Goal: Information Seeking & Learning: Learn about a topic

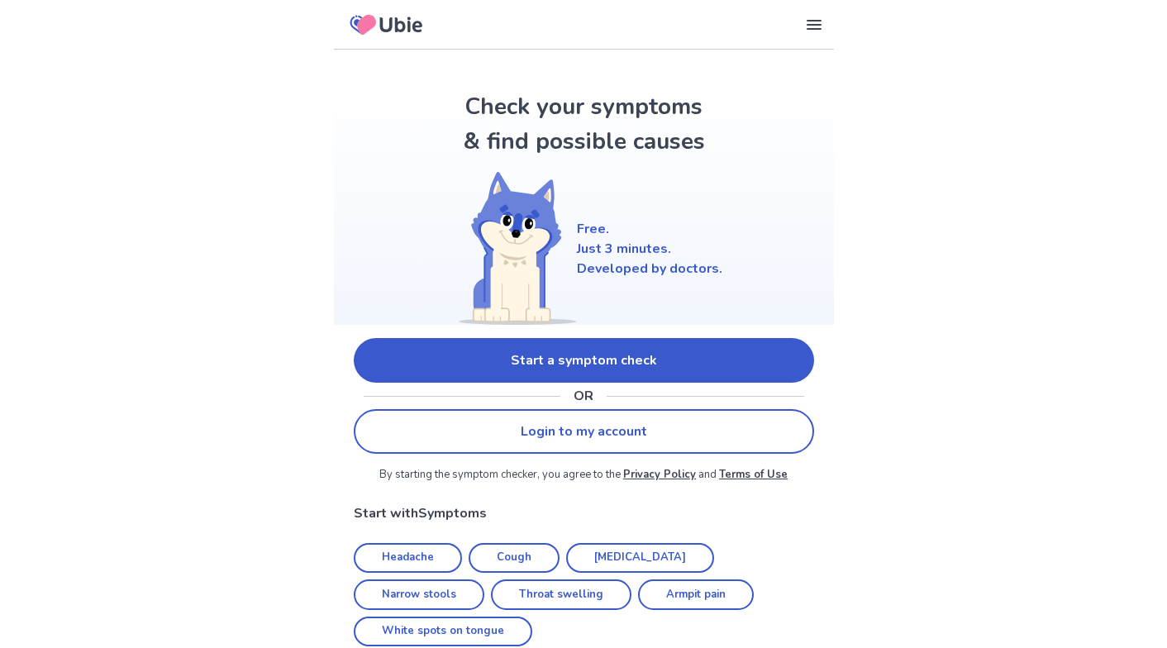
click at [553, 359] on link "Start a symptom check" at bounding box center [584, 360] width 460 height 45
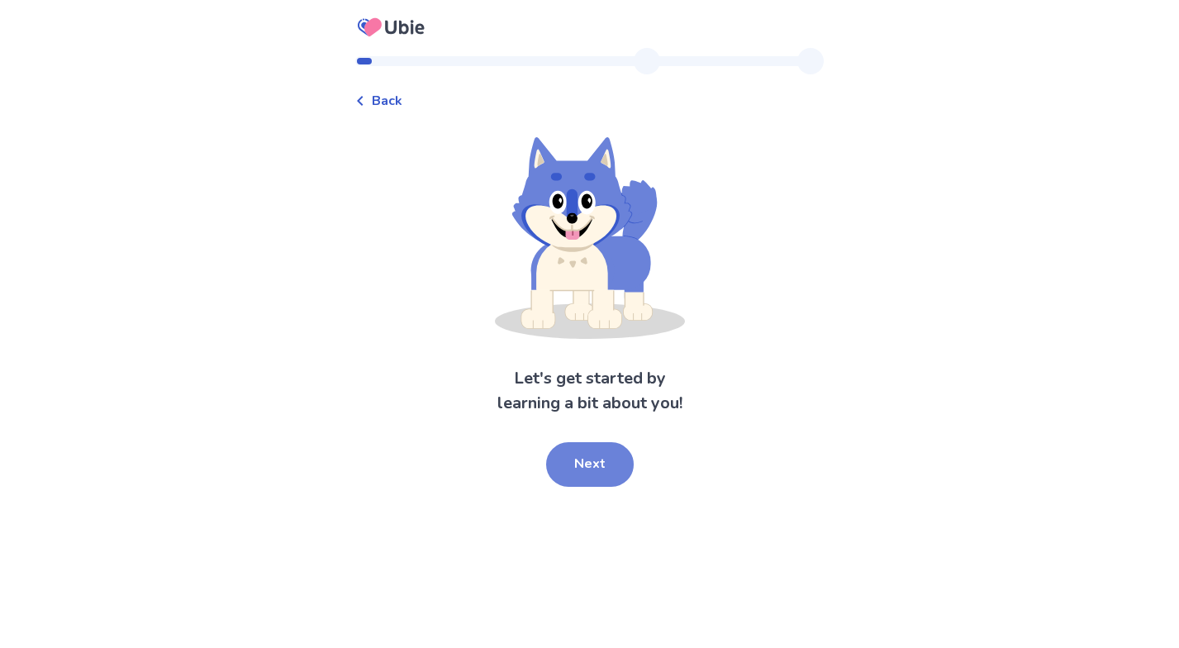
click at [610, 459] on button "Next" at bounding box center [590, 464] width 88 height 45
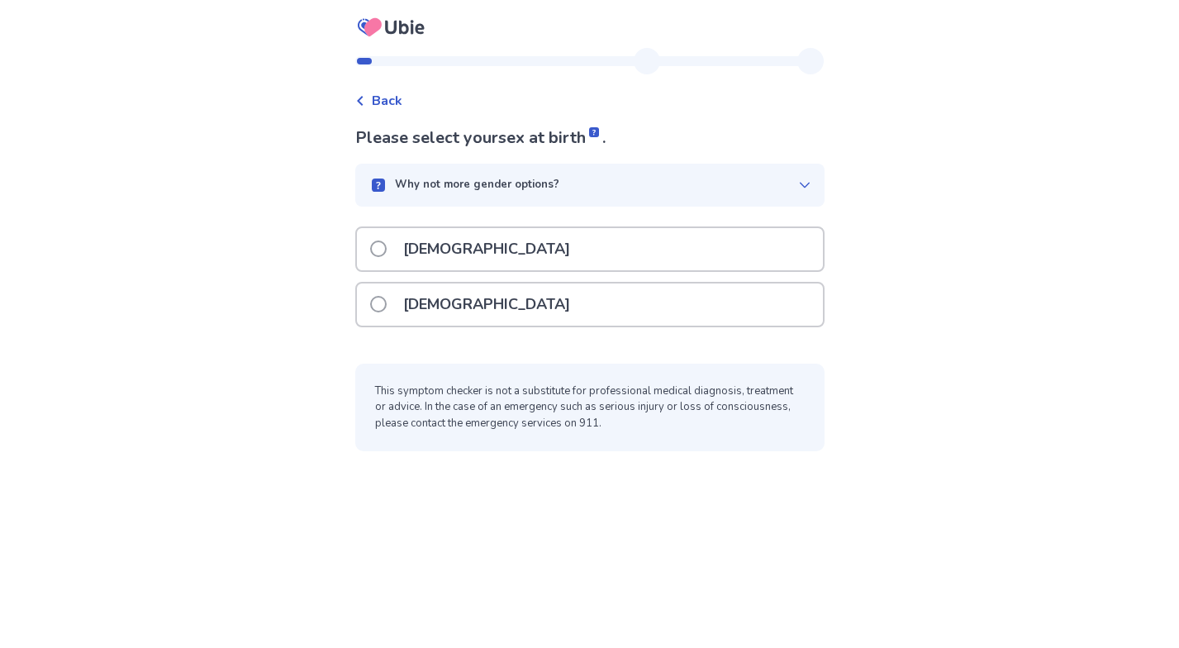
click at [536, 304] on div "[DEMOGRAPHIC_DATA]" at bounding box center [590, 304] width 466 height 42
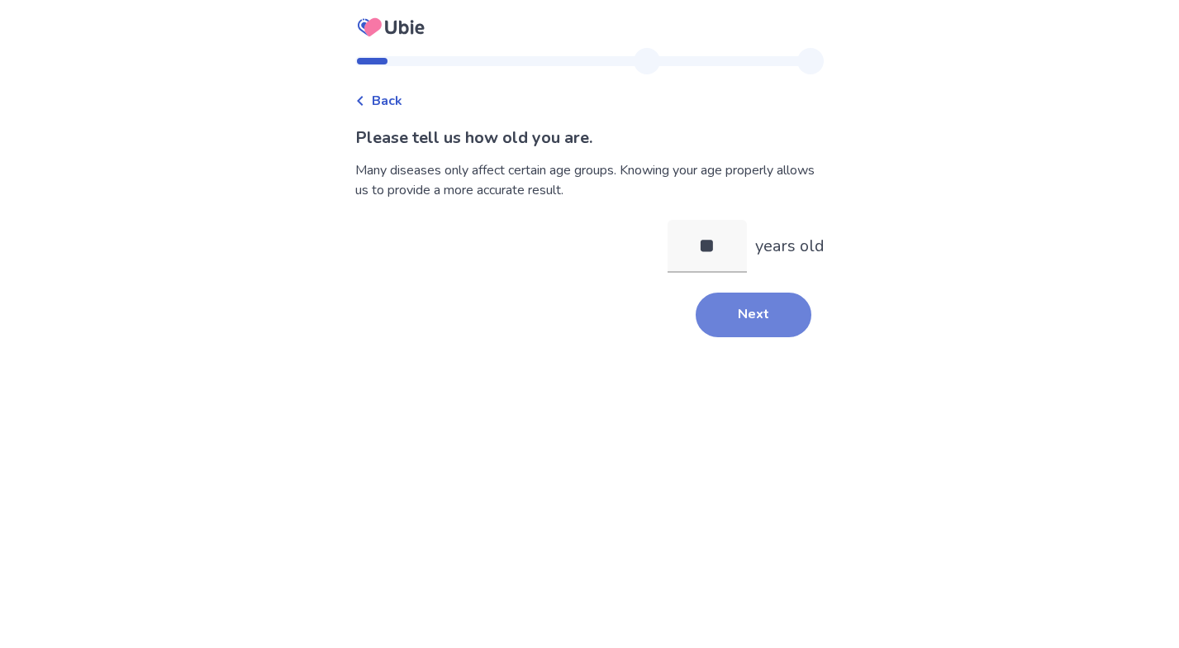
type input "**"
click at [753, 331] on button "Next" at bounding box center [754, 315] width 116 height 45
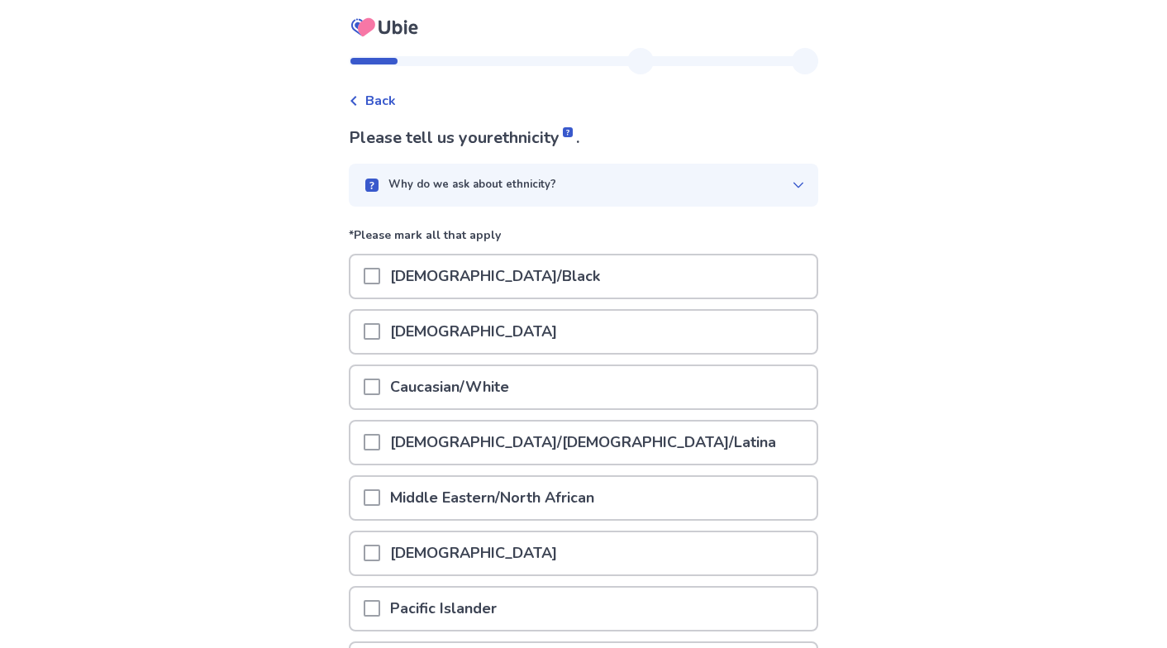
click at [553, 447] on p "[DEMOGRAPHIC_DATA]/[DEMOGRAPHIC_DATA]/Latina" at bounding box center [583, 442] width 406 height 42
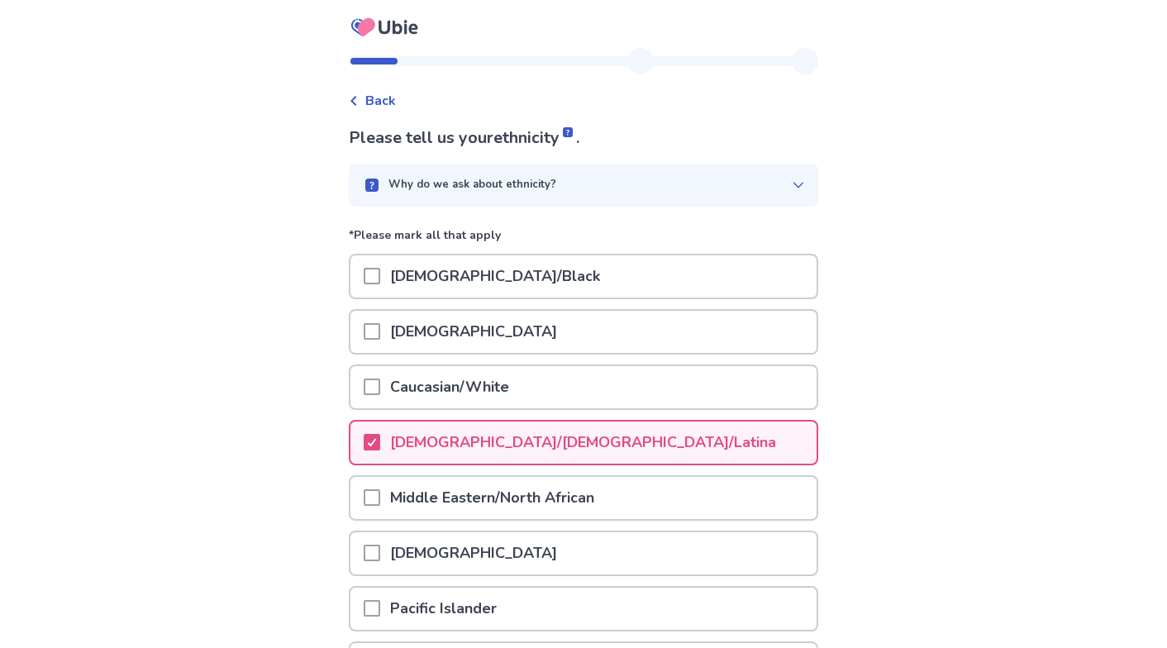
click at [393, 388] on p "Caucasian/White" at bounding box center [449, 387] width 139 height 42
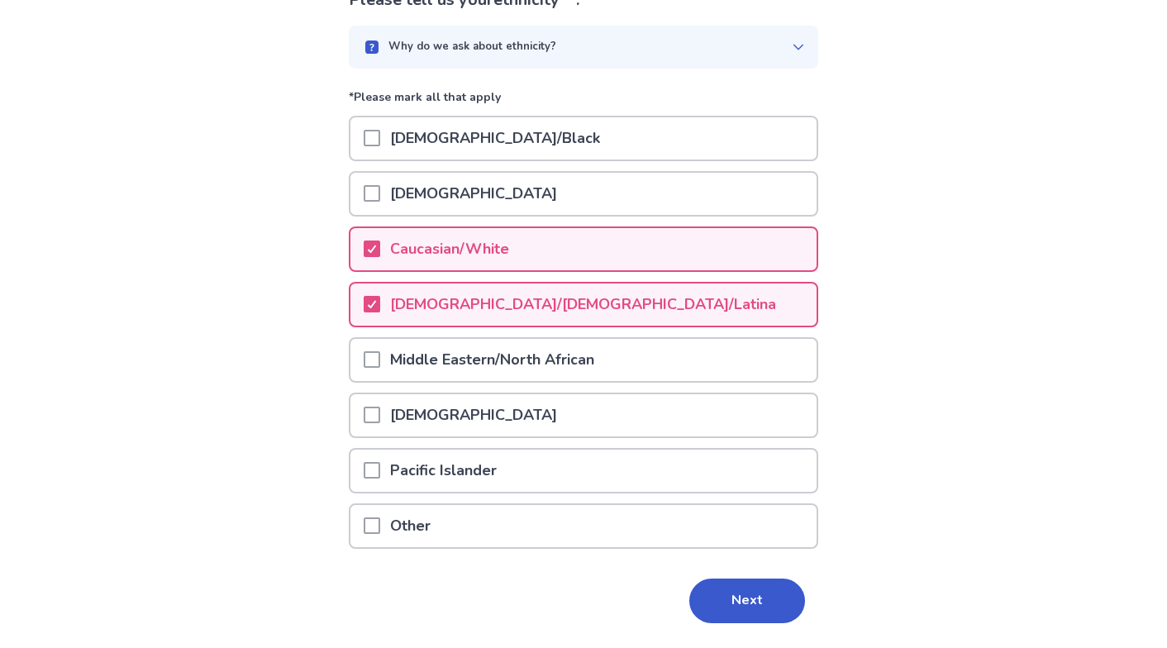
scroll to position [167, 0]
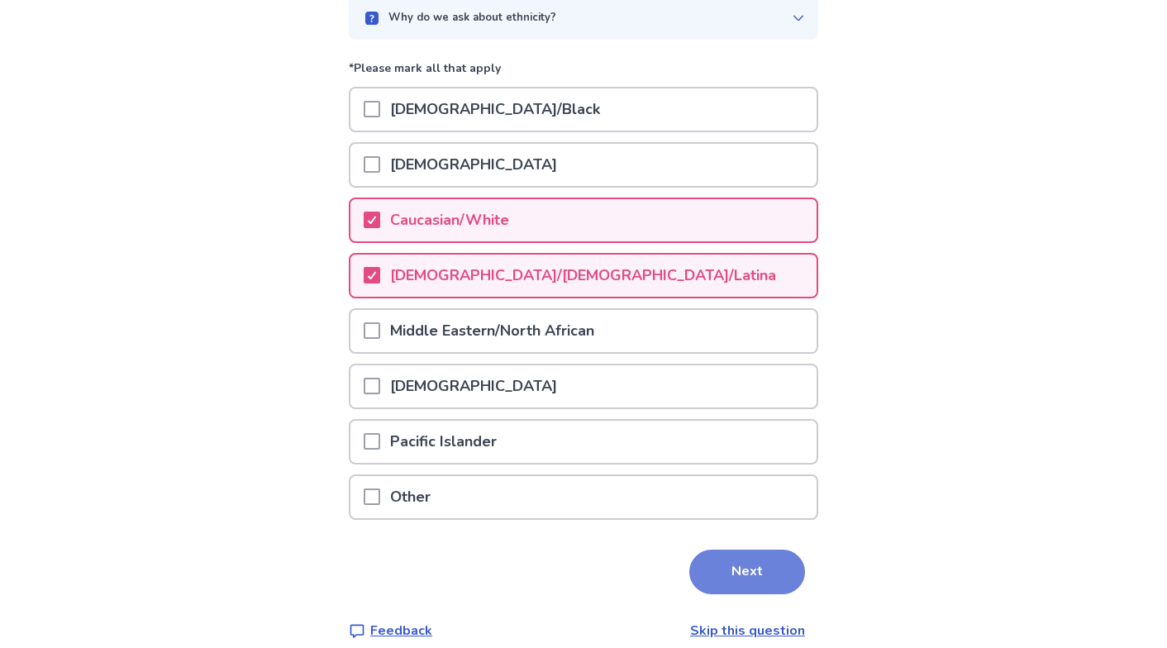
click at [699, 560] on button "Next" at bounding box center [747, 572] width 116 height 45
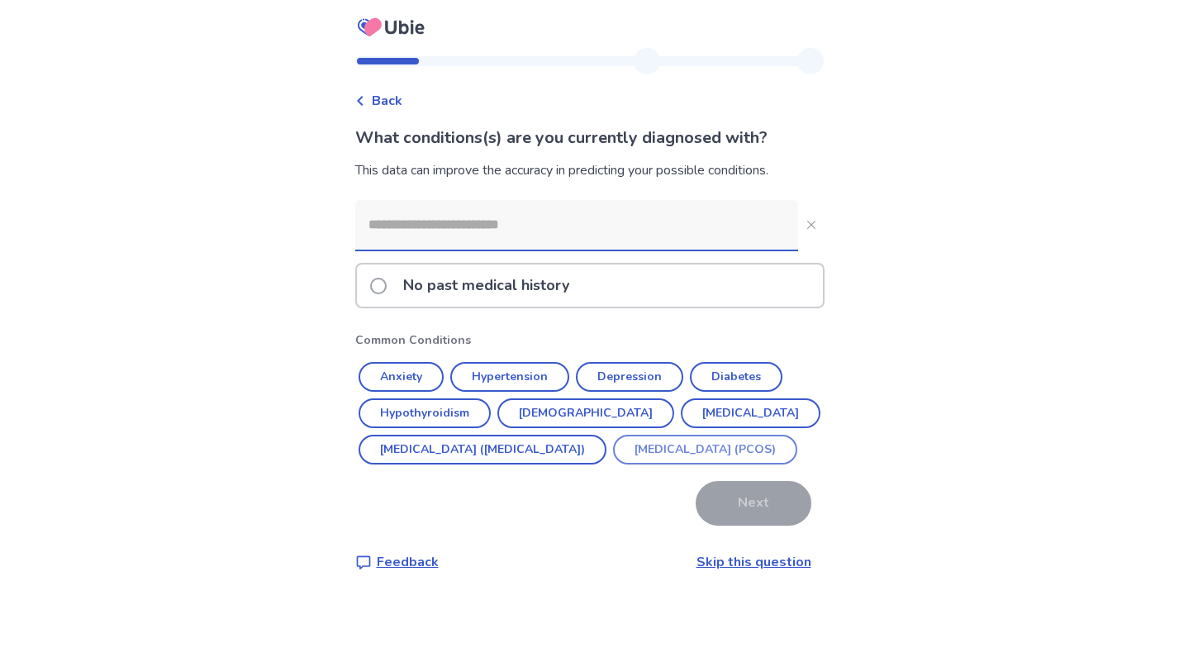
click at [613, 464] on button "[MEDICAL_DATA] (PCOS)" at bounding box center [705, 450] width 184 height 30
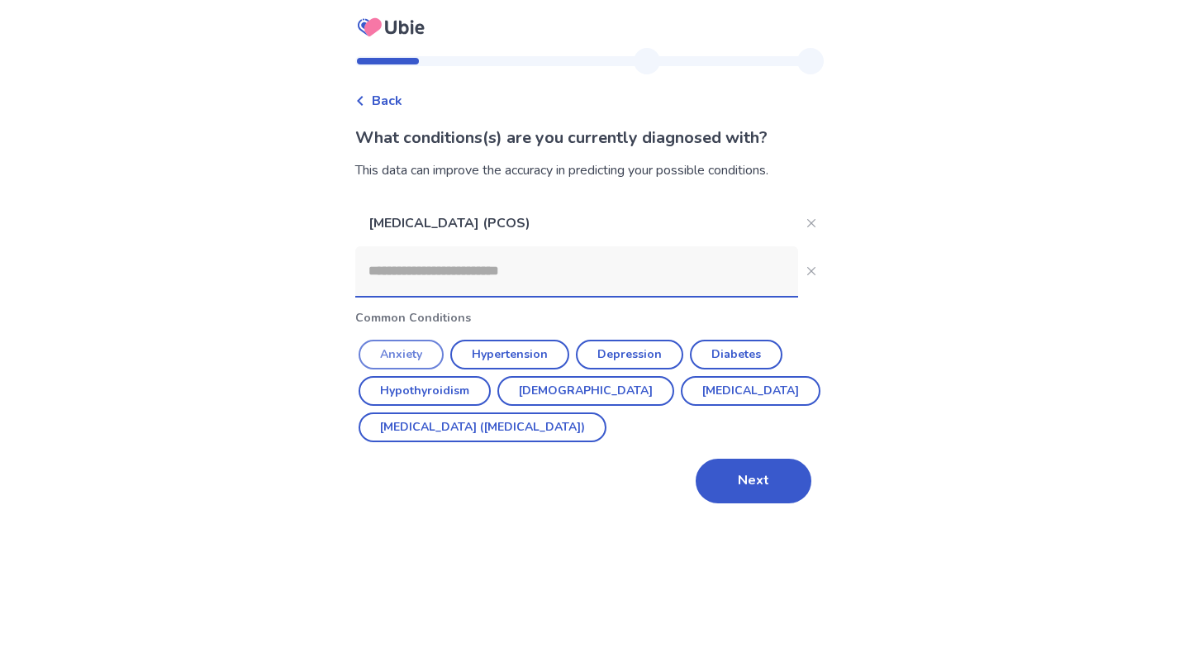
click at [421, 351] on button "Anxiety" at bounding box center [401, 355] width 85 height 30
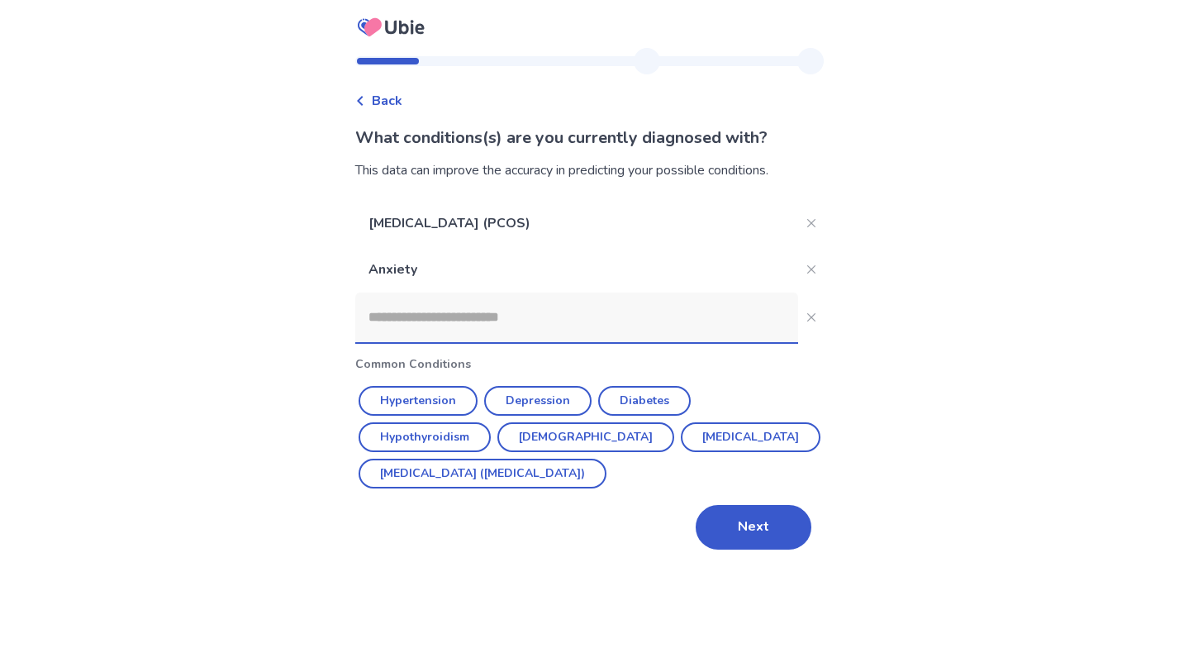
drag, startPoint x: 486, startPoint y: 326, endPoint x: 453, endPoint y: 331, distance: 33.3
click at [453, 331] on input at bounding box center [576, 318] width 443 height 50
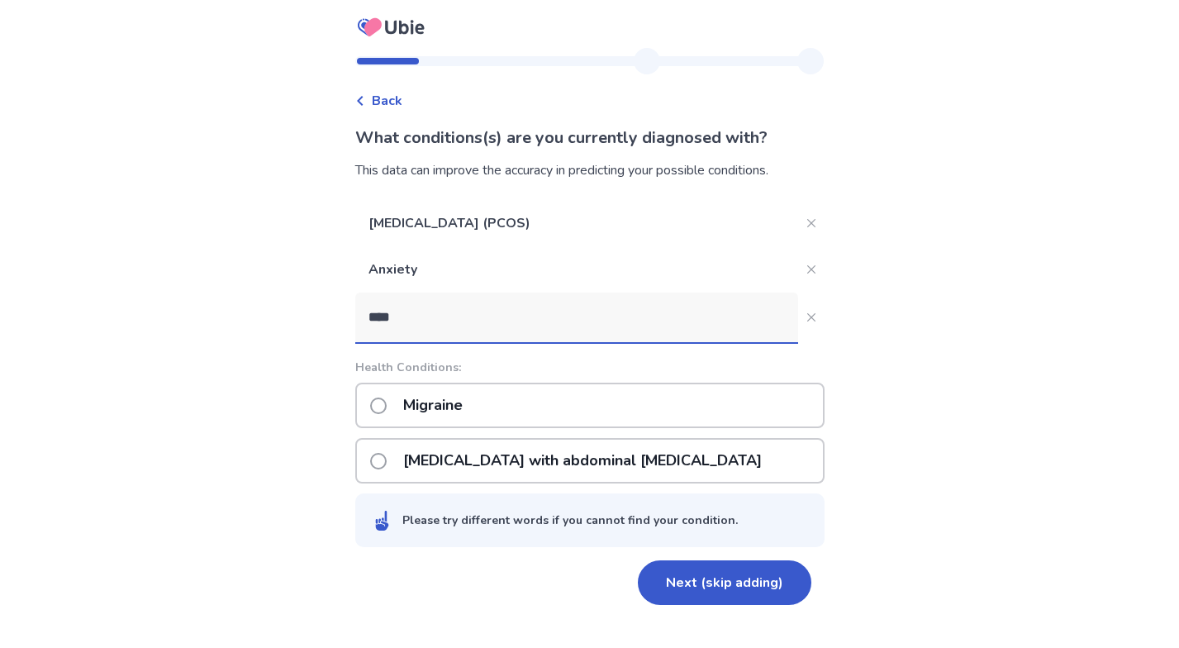
type input "*****"
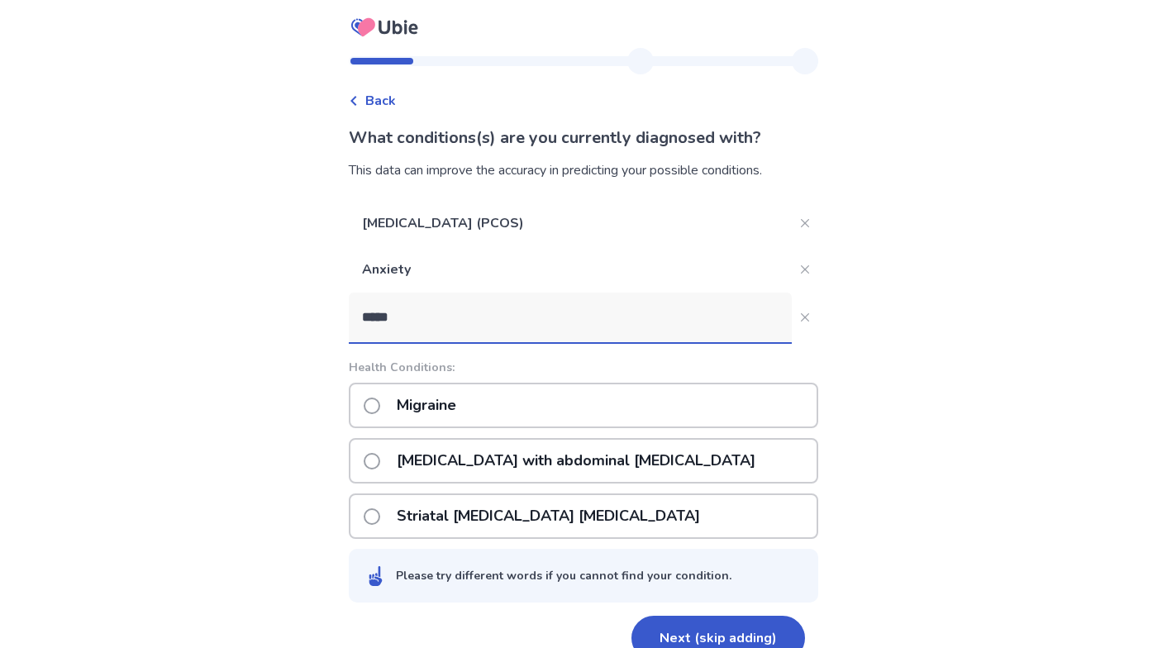
click at [442, 401] on p "Migraine" at bounding box center [426, 405] width 79 height 42
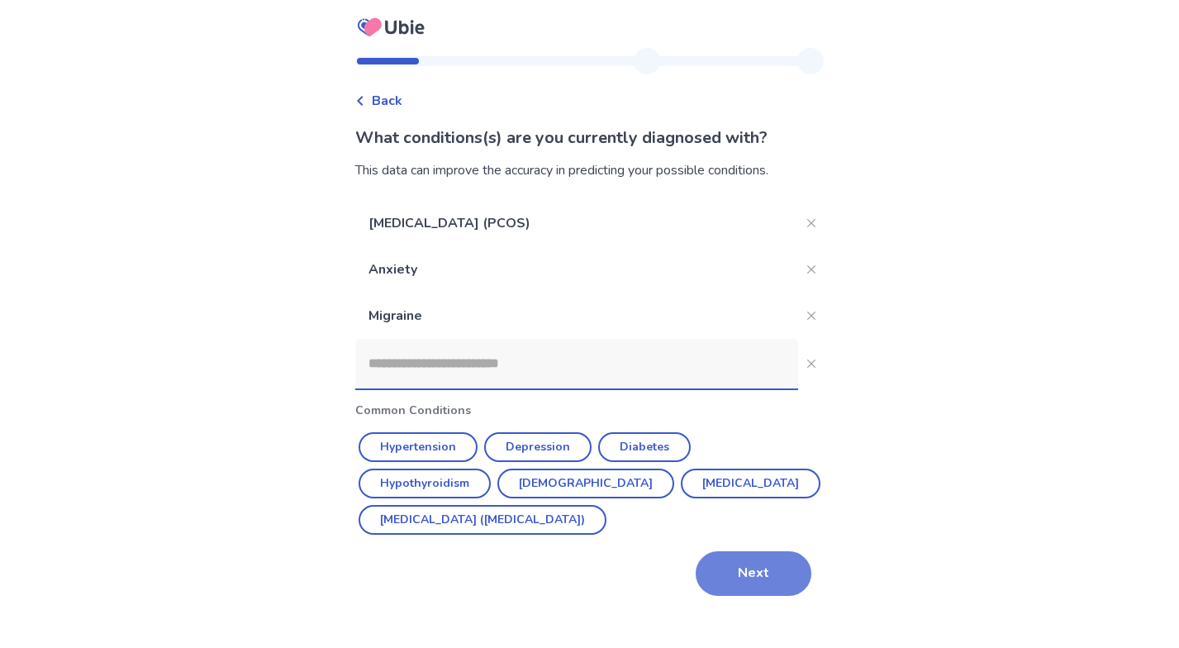
click at [749, 569] on button "Next" at bounding box center [754, 573] width 116 height 45
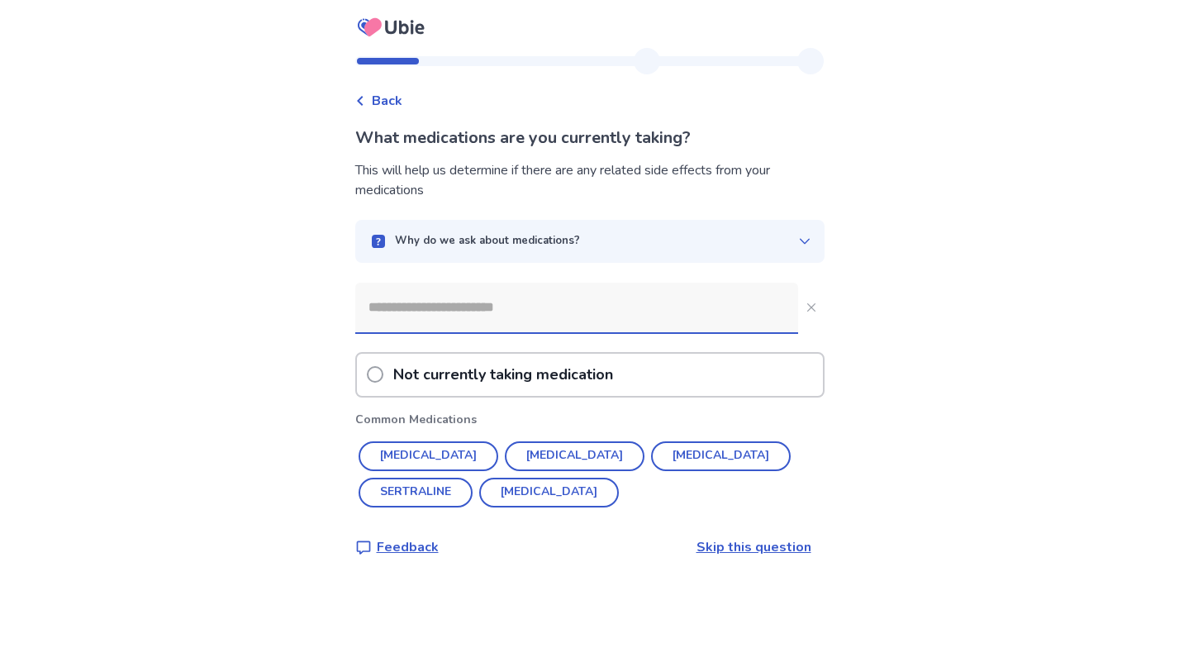
click at [591, 307] on input at bounding box center [576, 308] width 443 height 50
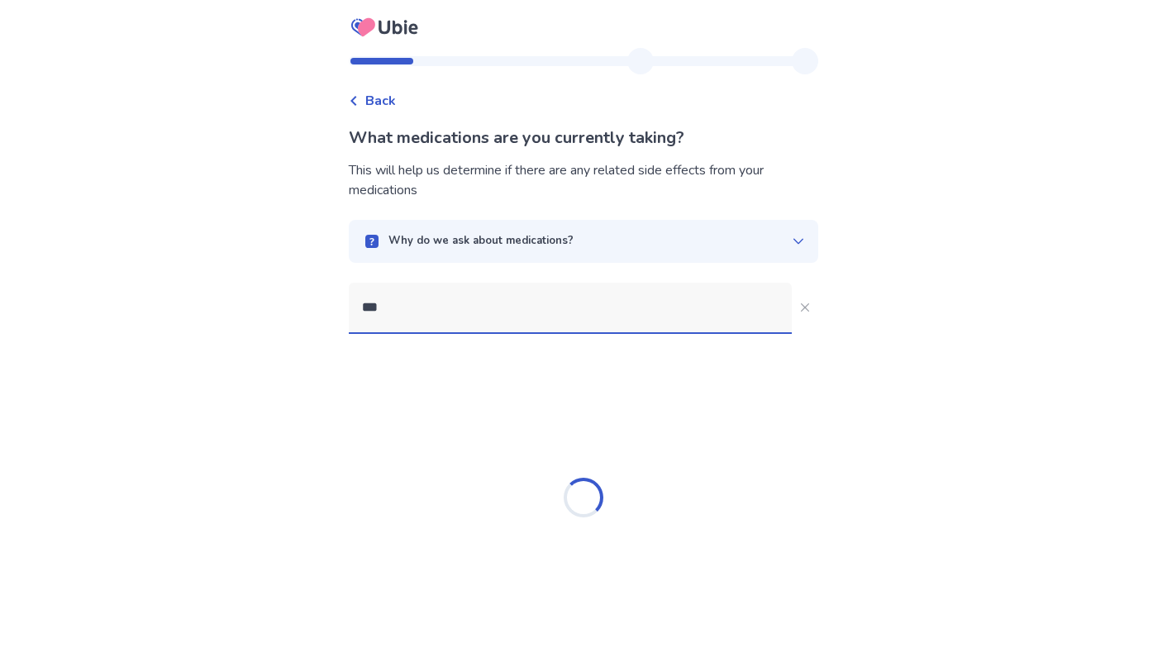
type input "****"
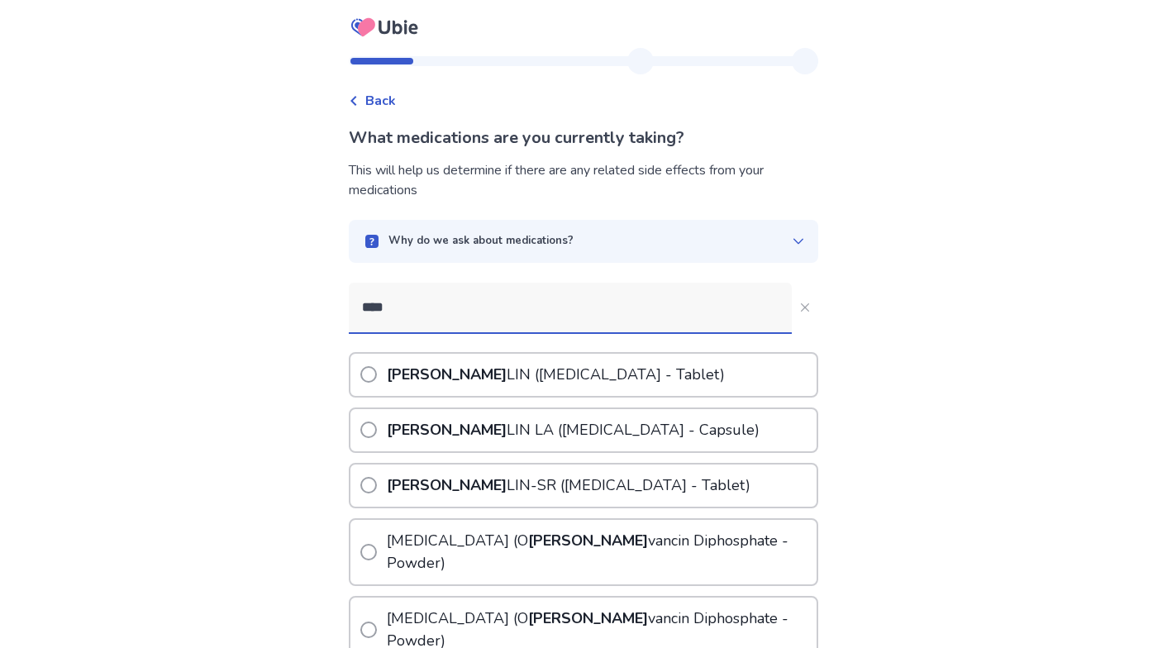
click at [536, 373] on p "[PERSON_NAME] ([MEDICAL_DATA] - Tablet)" at bounding box center [555, 375] width 345 height 42
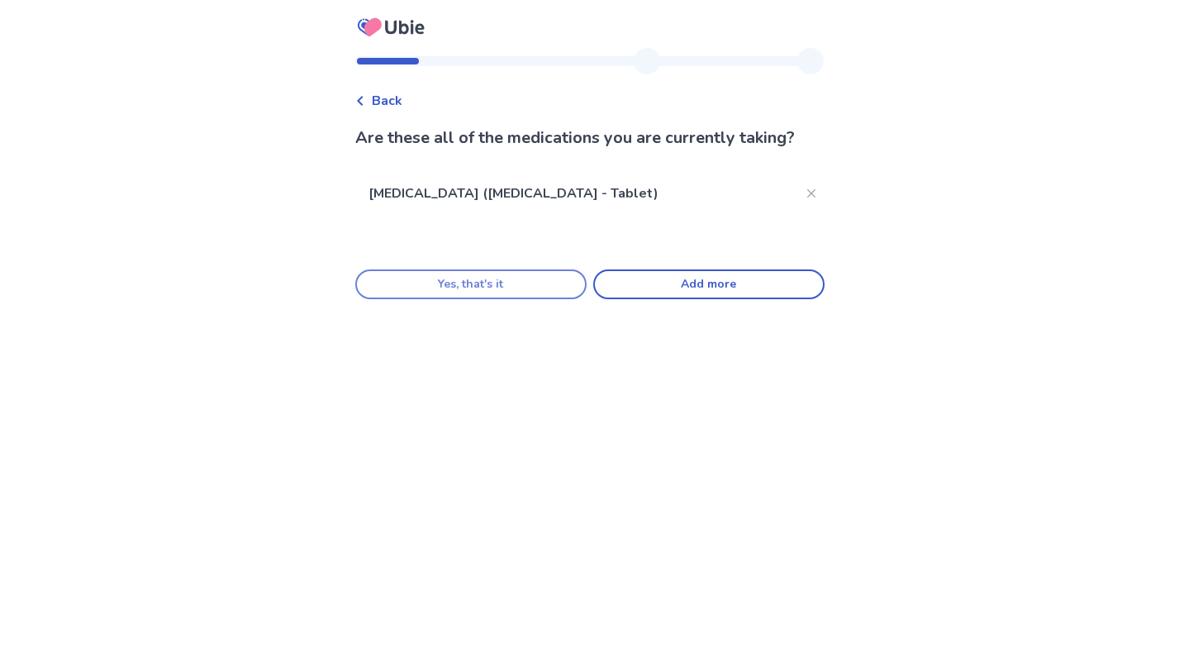
click at [550, 277] on button "Yes, that's it" at bounding box center [470, 284] width 231 height 30
click at [659, 285] on button "Add more" at bounding box center [708, 284] width 231 height 30
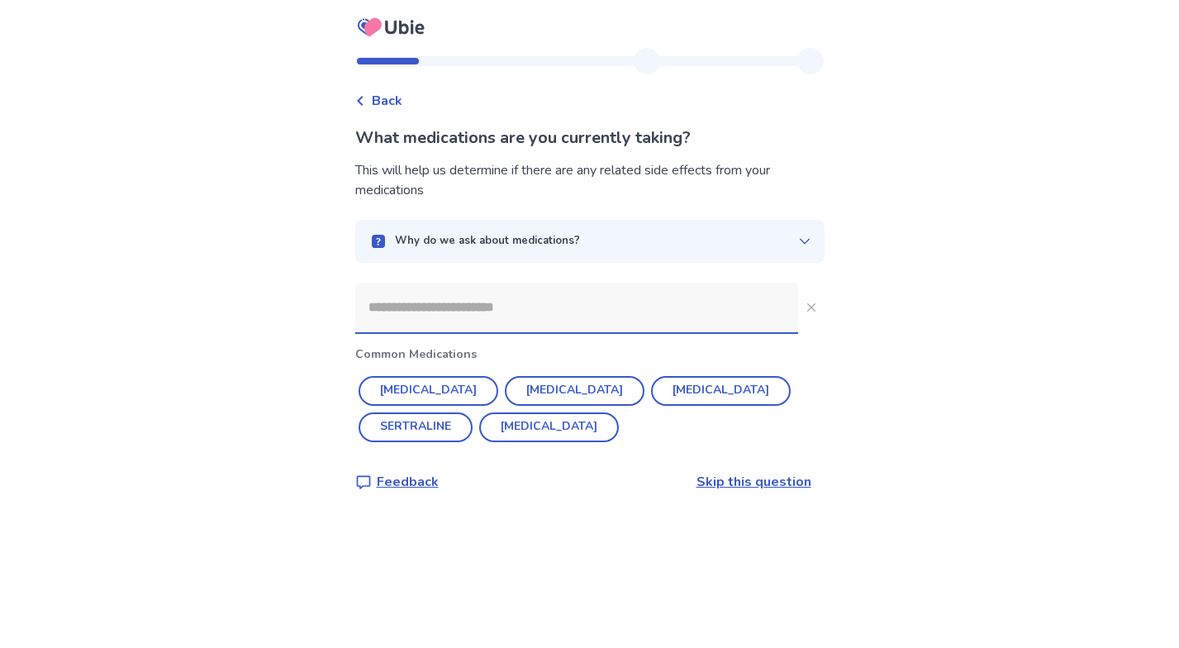
click at [446, 307] on input at bounding box center [576, 308] width 443 height 50
click at [517, 393] on button "[MEDICAL_DATA]" at bounding box center [575, 391] width 140 height 30
type input "*******"
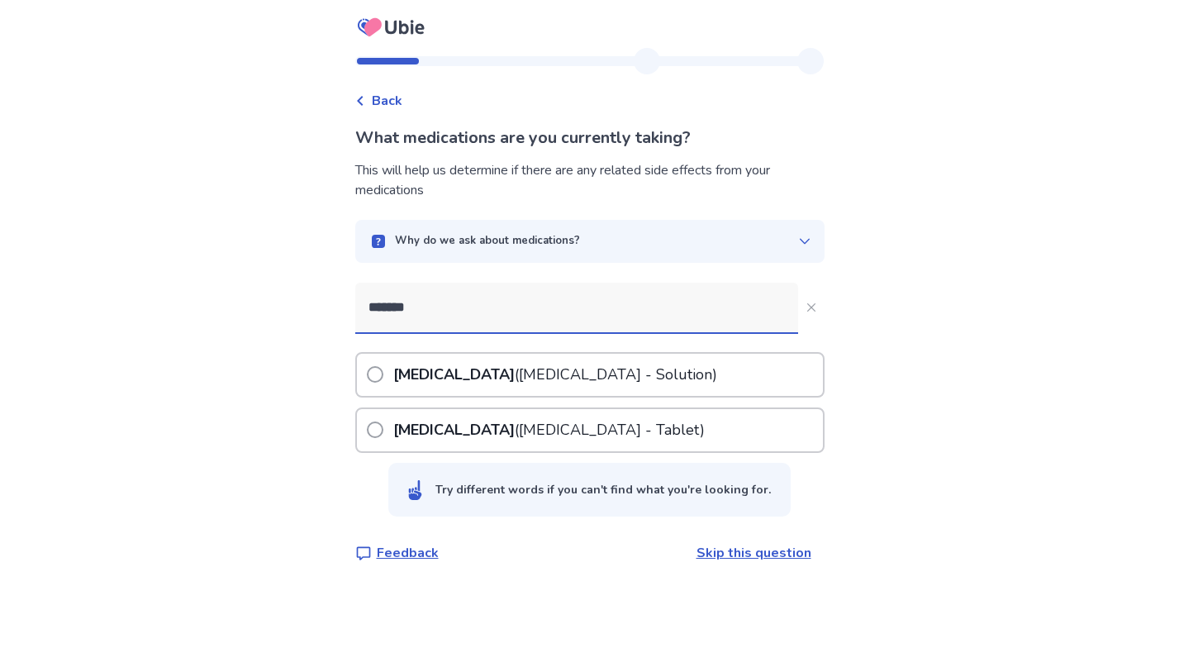
click at [478, 374] on p "[MEDICAL_DATA] ([MEDICAL_DATA] - Solution)" at bounding box center [555, 375] width 331 height 42
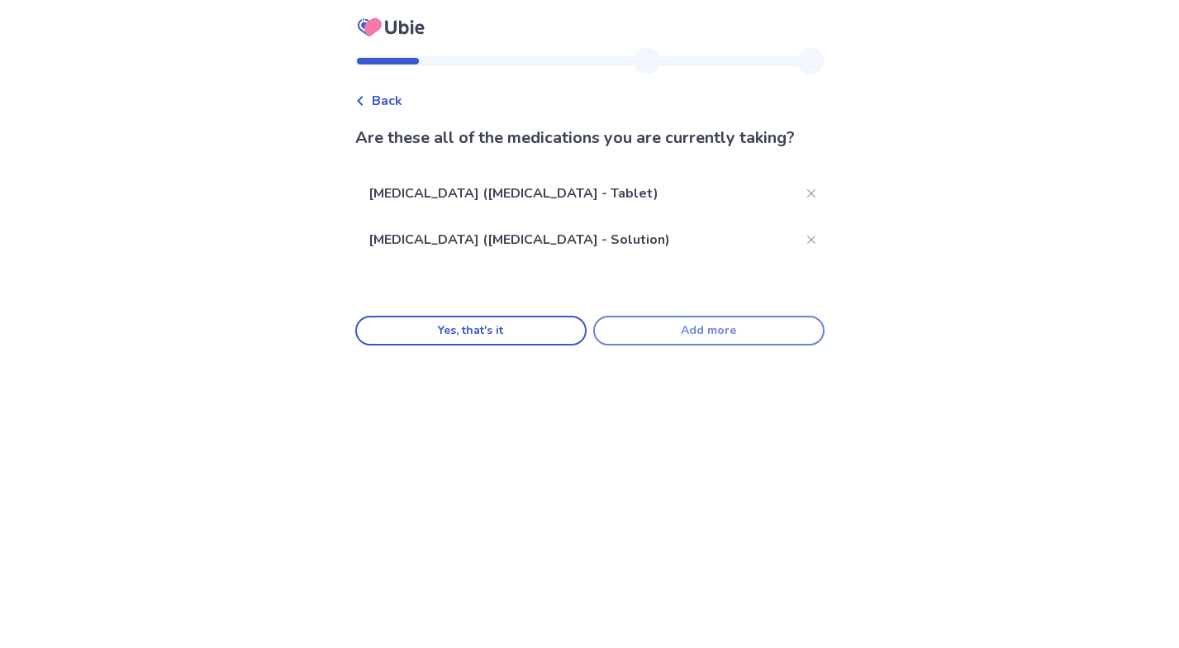
click at [653, 324] on button "Add more" at bounding box center [708, 331] width 231 height 30
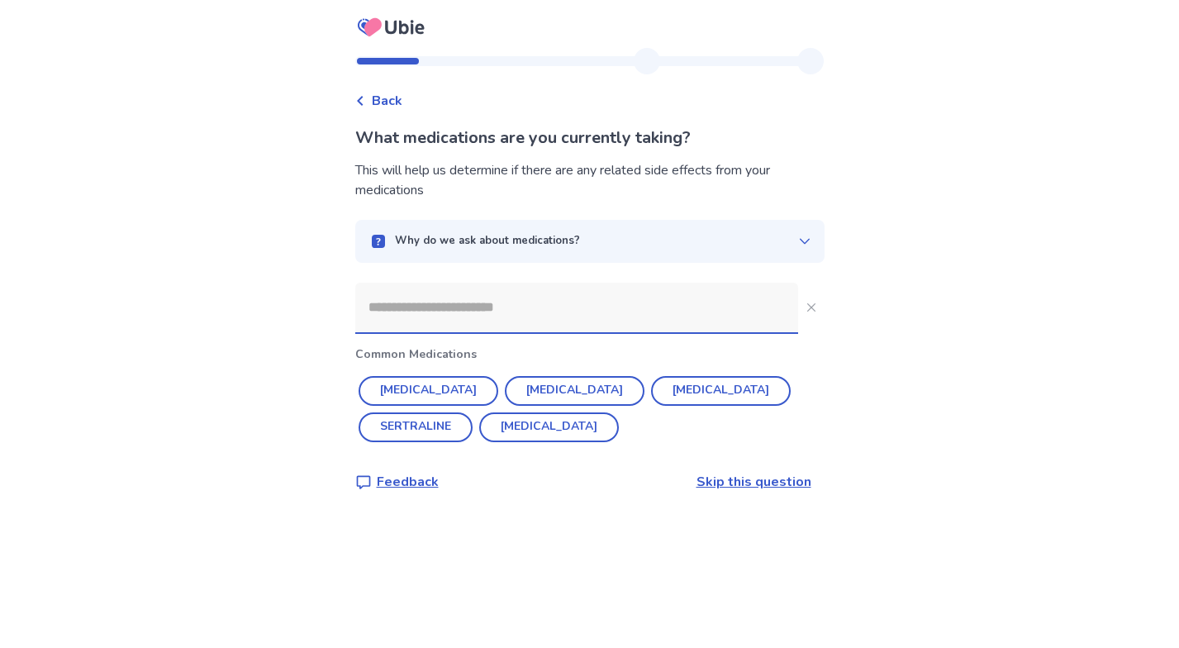
click at [523, 305] on input at bounding box center [576, 308] width 443 height 50
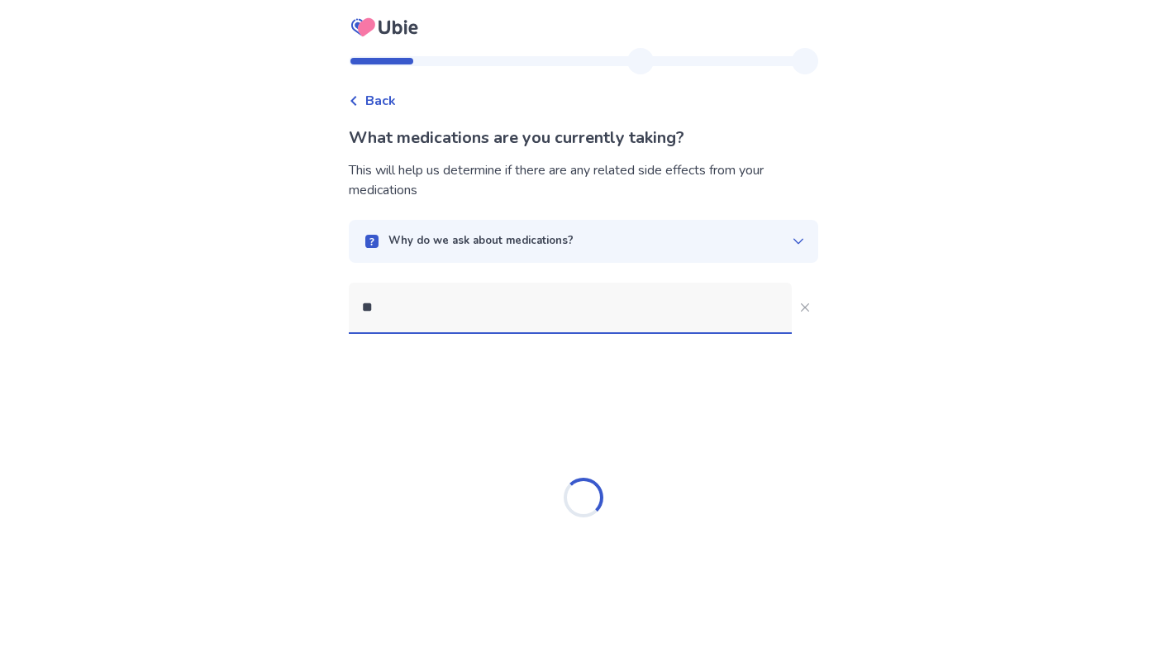
type input "*"
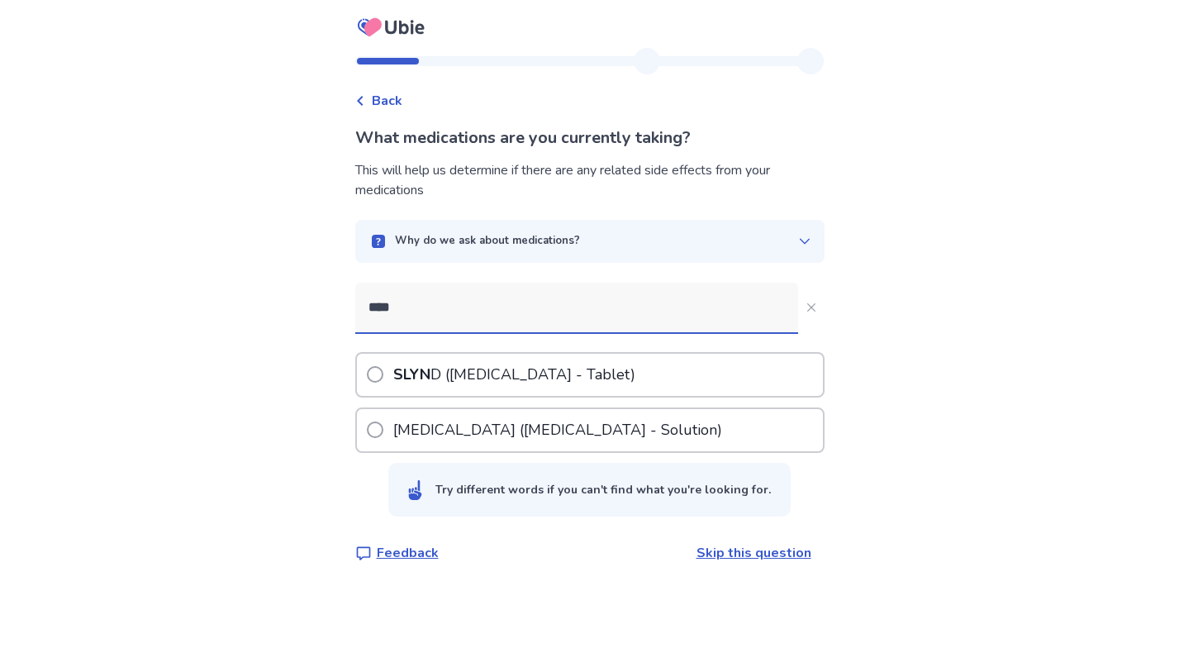
type input "*****"
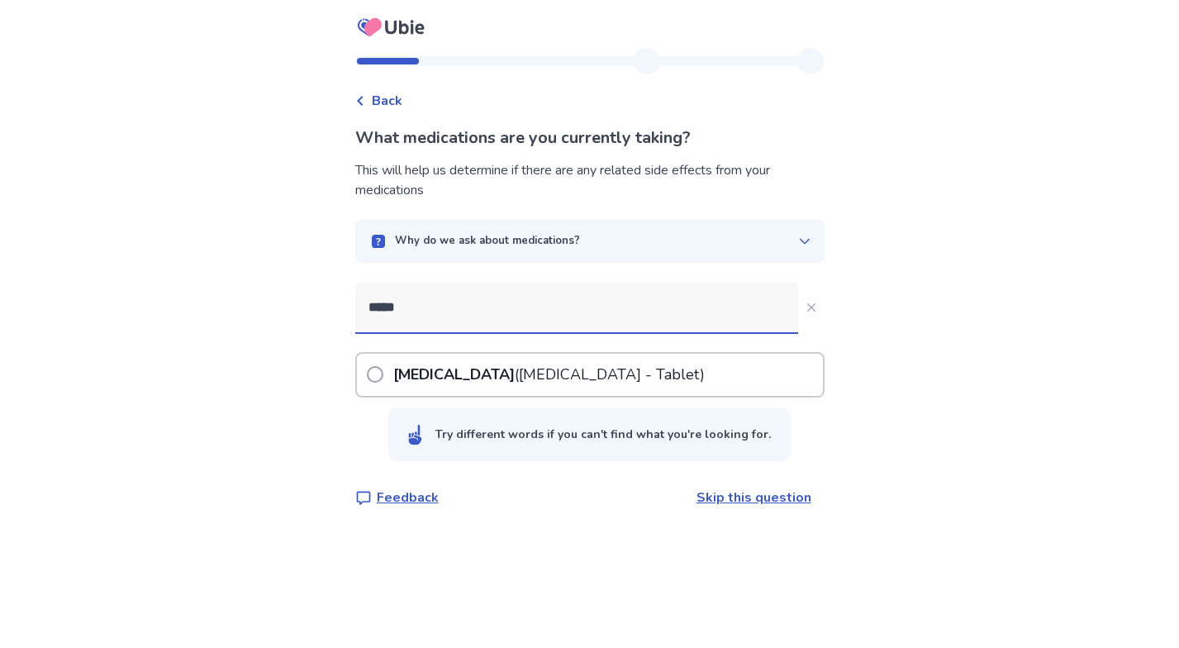
click at [488, 368] on p "[MEDICAL_DATA] ([MEDICAL_DATA] - Tablet)" at bounding box center [549, 375] width 318 height 42
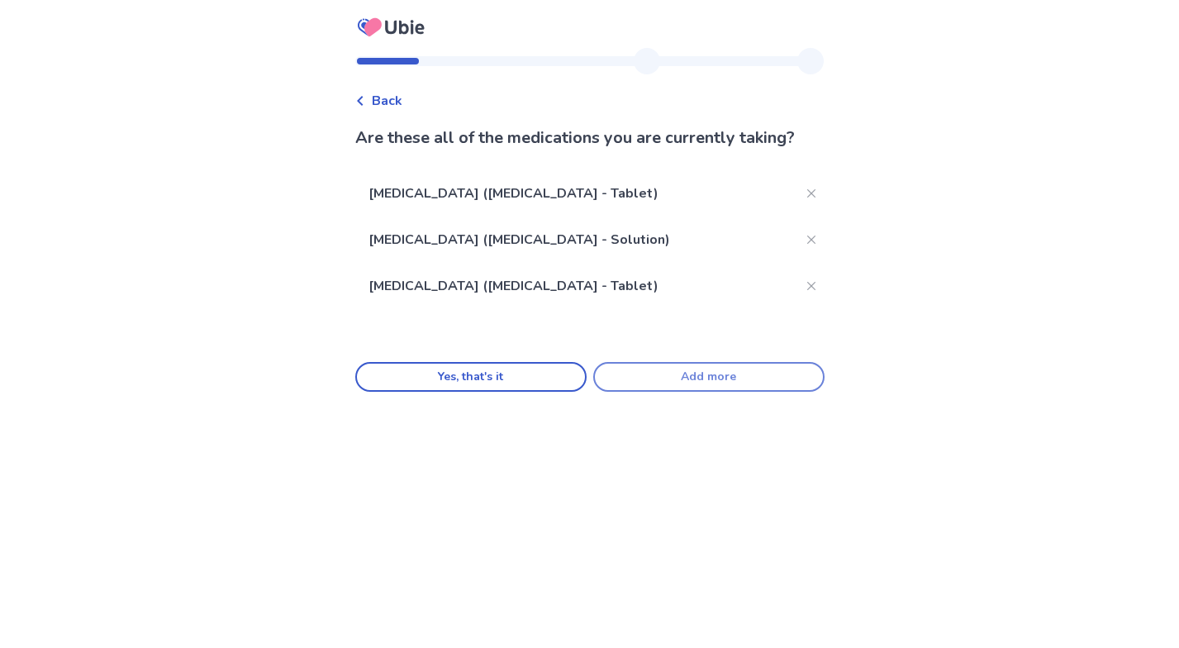
click at [678, 370] on button "Add more" at bounding box center [708, 377] width 231 height 30
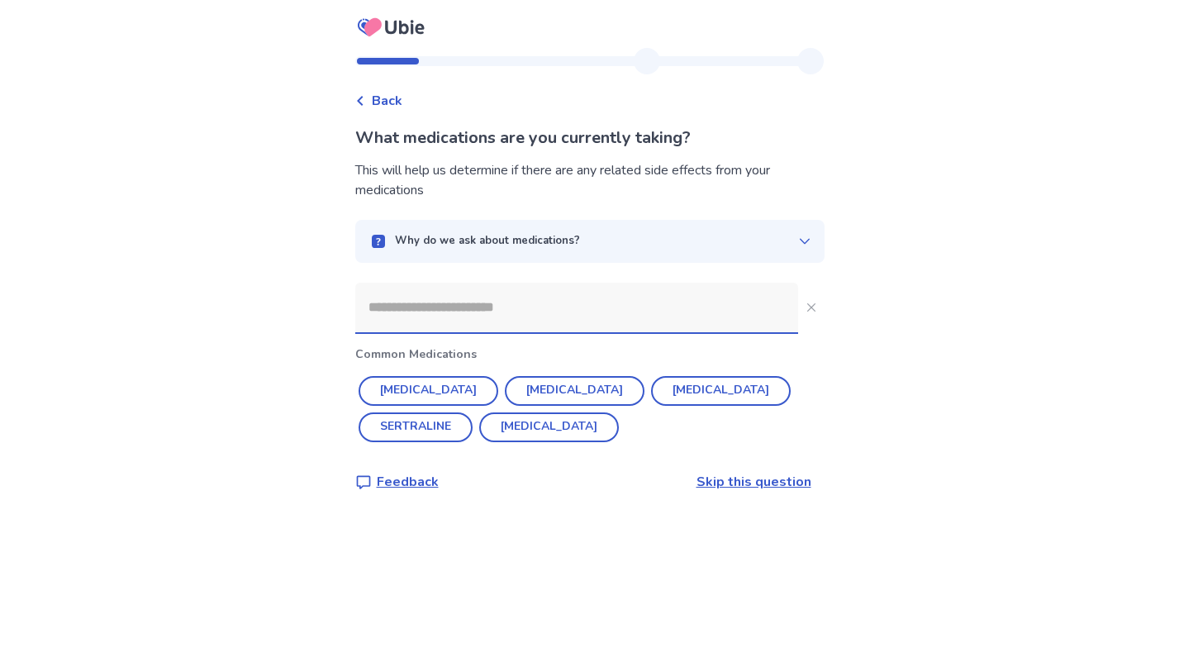
click at [622, 316] on input at bounding box center [576, 308] width 443 height 50
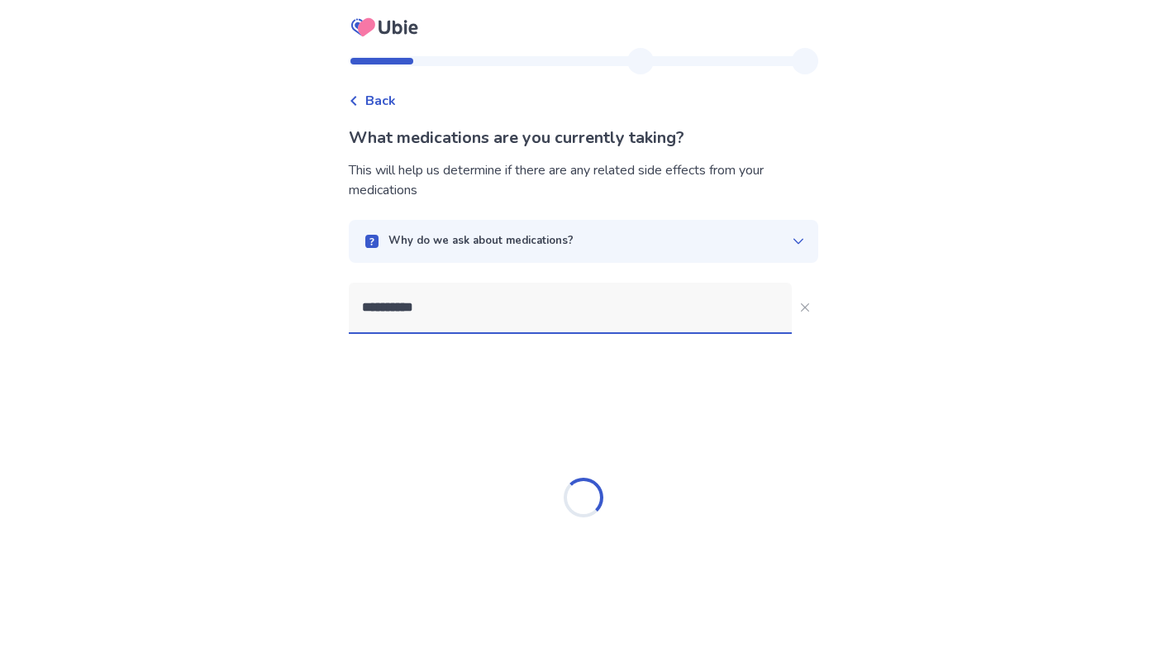
type input "**********"
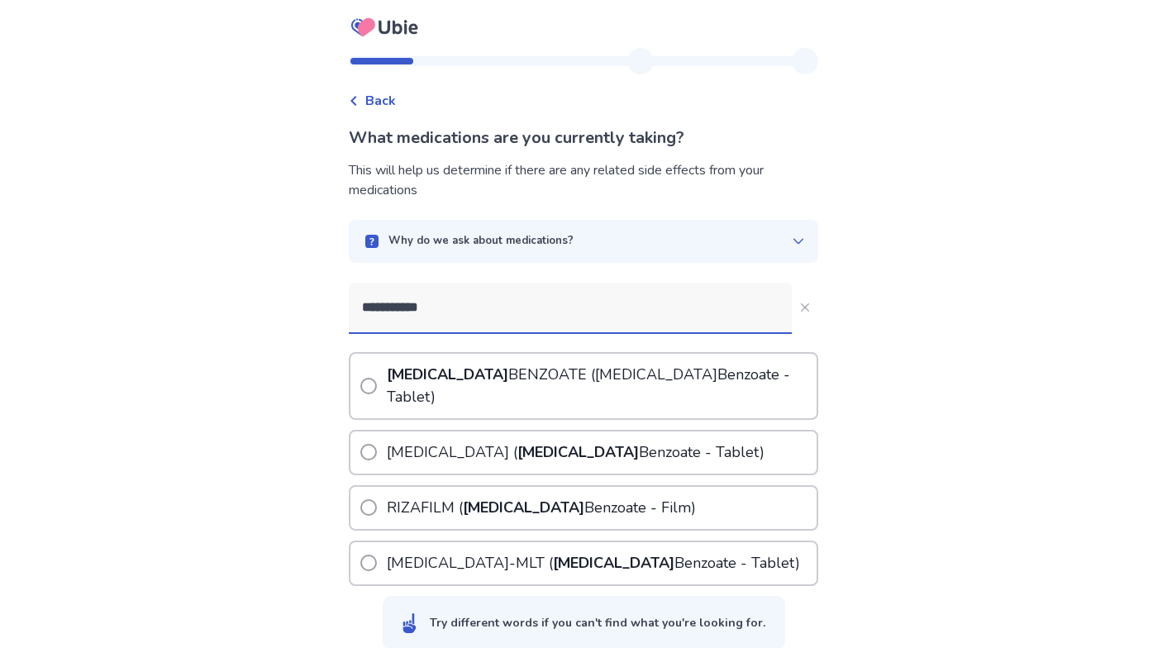
click at [531, 374] on p "[MEDICAL_DATA] ( [MEDICAL_DATA] - Tablet)" at bounding box center [599, 386] width 433 height 64
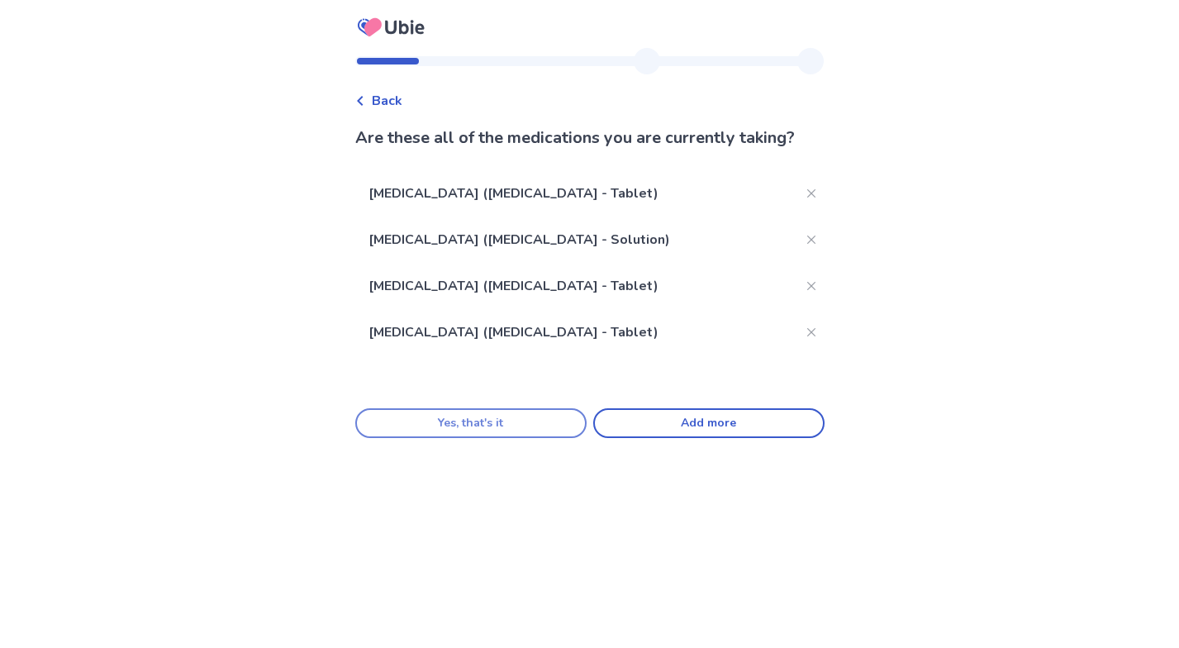
click at [509, 426] on button "Yes, that's it" at bounding box center [470, 423] width 231 height 30
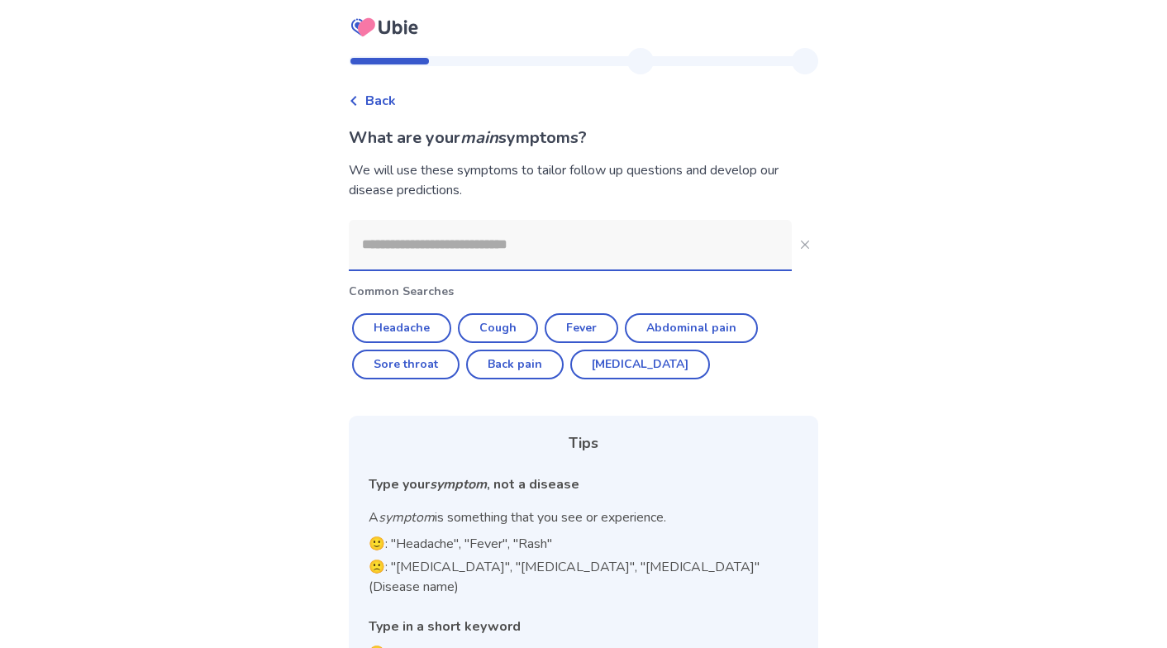
click at [626, 241] on input at bounding box center [570, 245] width 443 height 50
click at [411, 326] on button "Headache" at bounding box center [401, 328] width 99 height 30
type input "********"
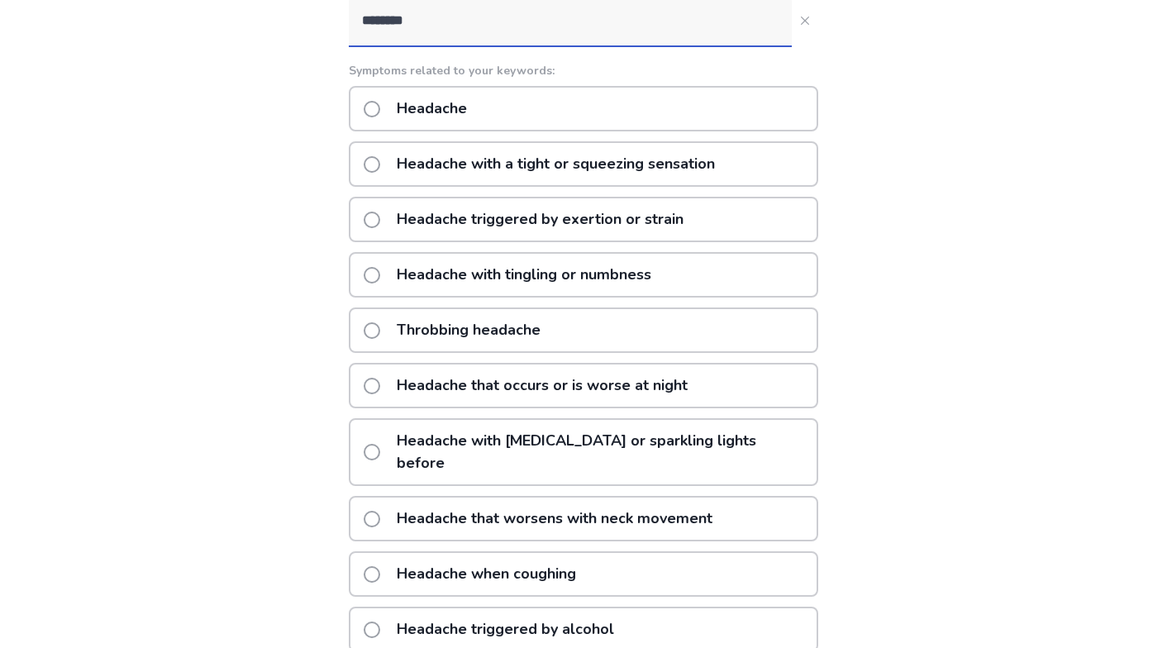
scroll to position [222, 0]
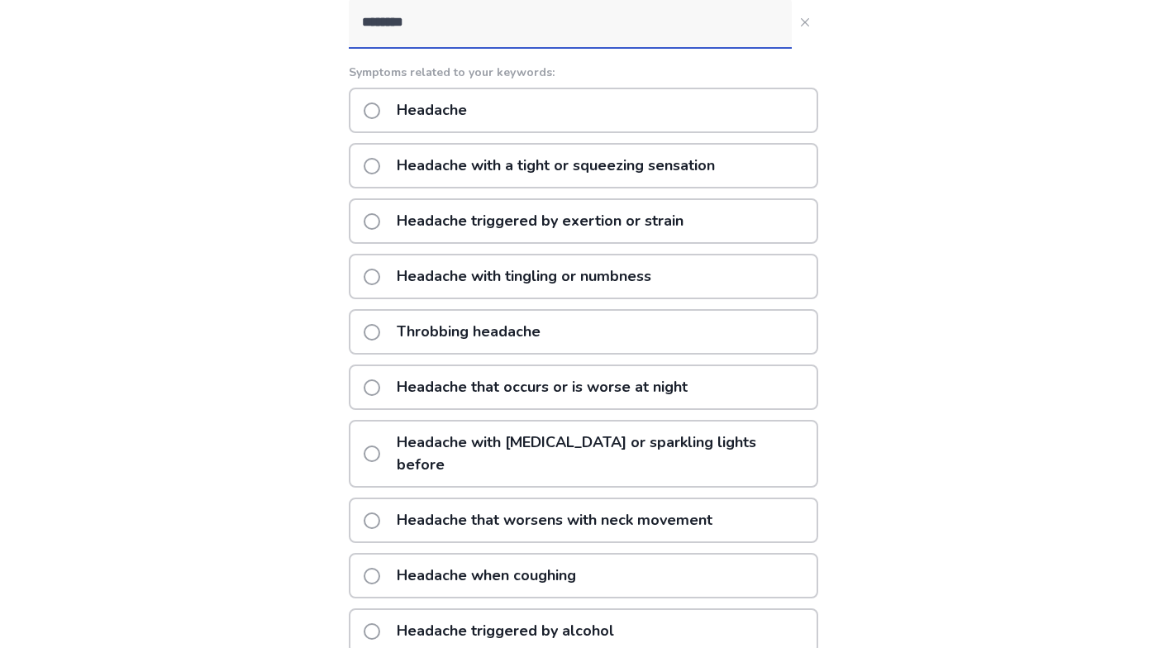
click at [749, 114] on div "Headache" at bounding box center [583, 110] width 469 height 45
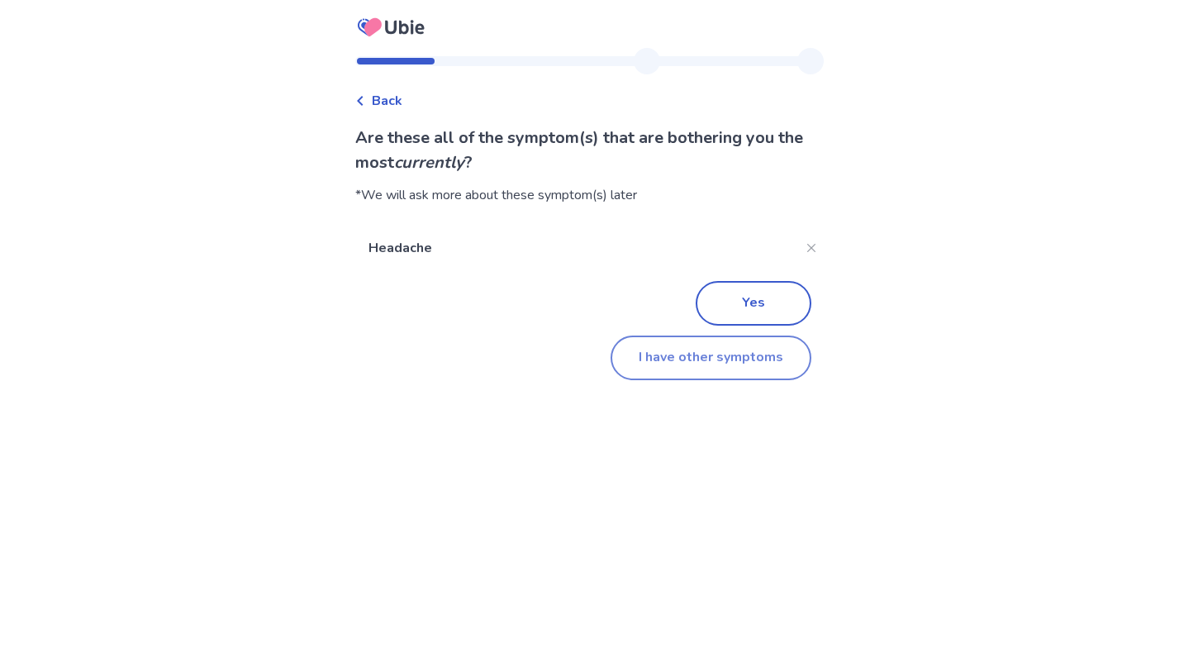
click at [688, 354] on button "I have other symptoms" at bounding box center [711, 358] width 201 height 45
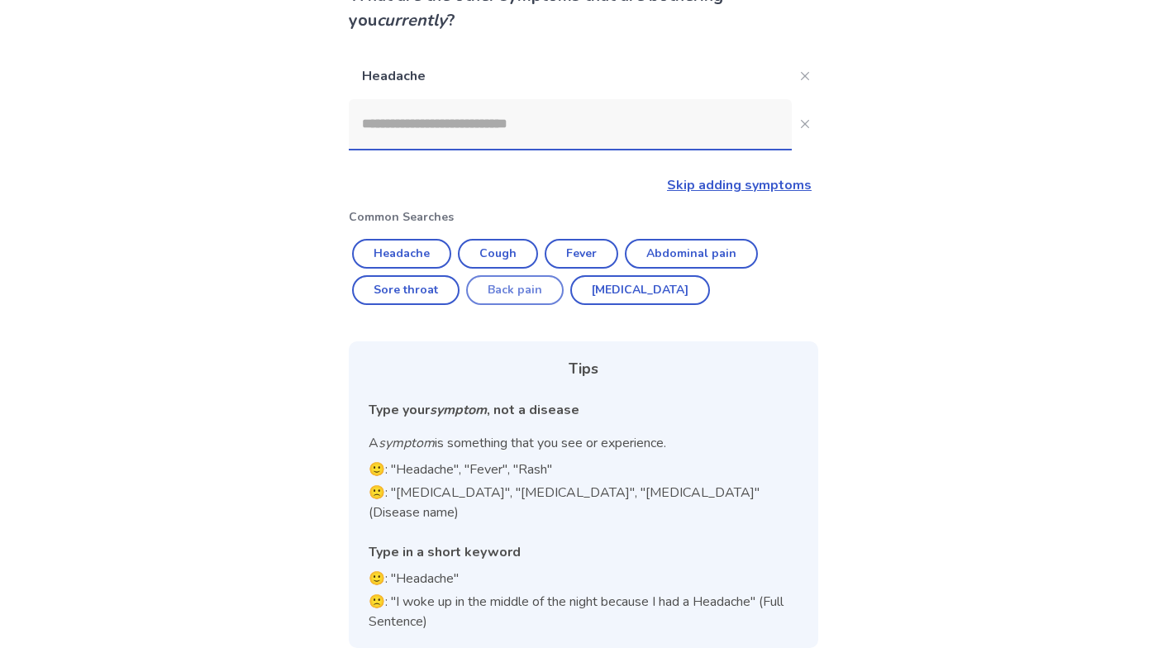
scroll to position [138, 0]
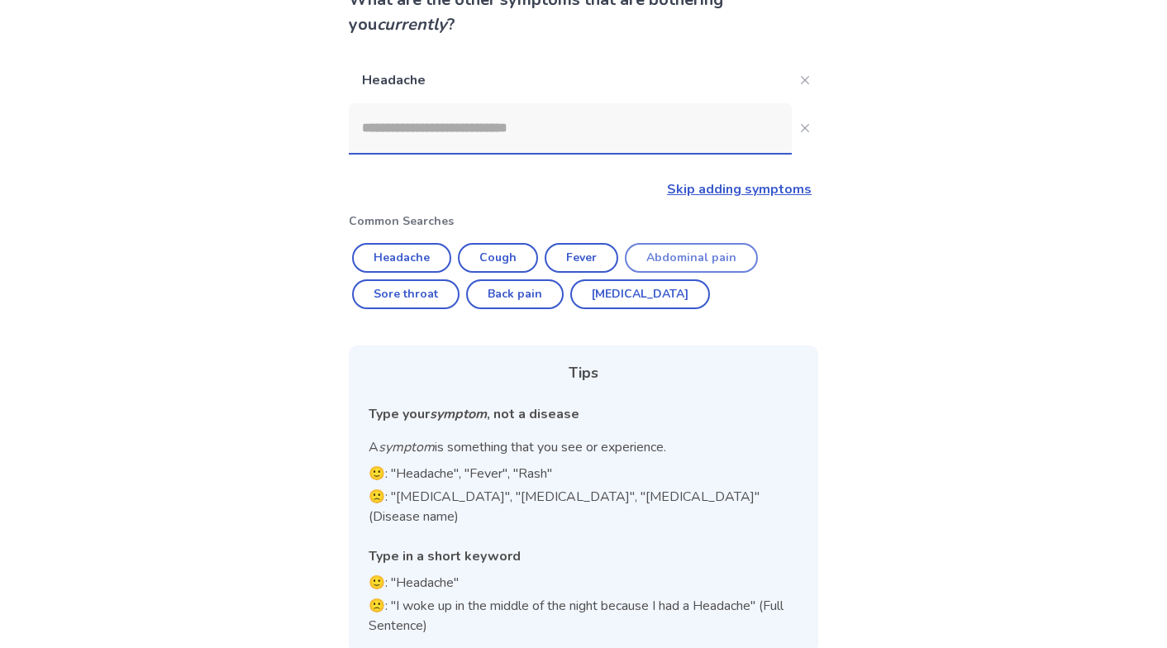
click at [674, 263] on button "Abdominal pain" at bounding box center [691, 258] width 133 height 30
type input "**********"
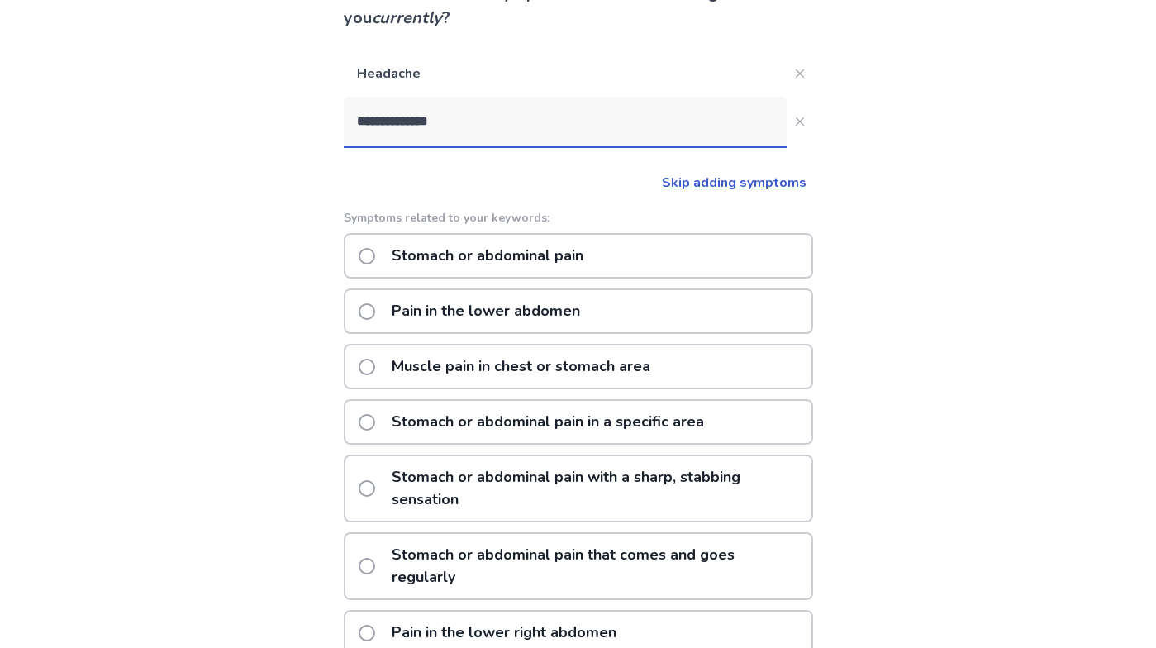
scroll to position [136, 0]
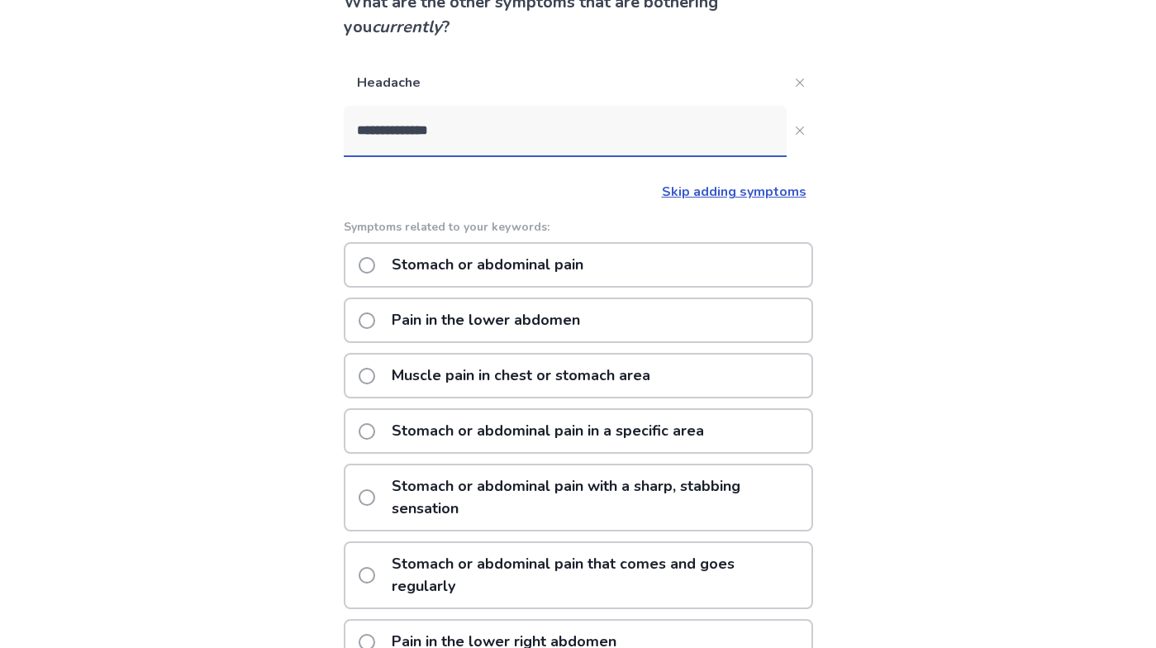
click at [565, 253] on p "Stomach or abdominal pain" at bounding box center [488, 265] width 212 height 42
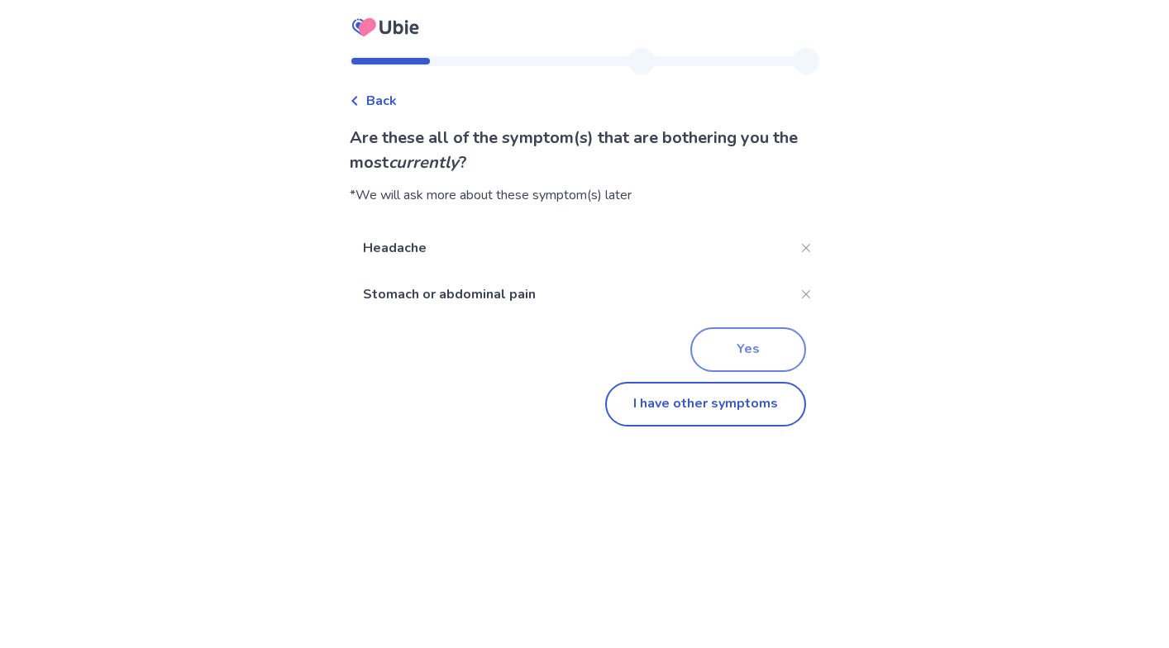
click at [774, 358] on button "Yes" at bounding box center [748, 349] width 116 height 45
click at [645, 410] on button "I have other symptoms" at bounding box center [705, 404] width 201 height 45
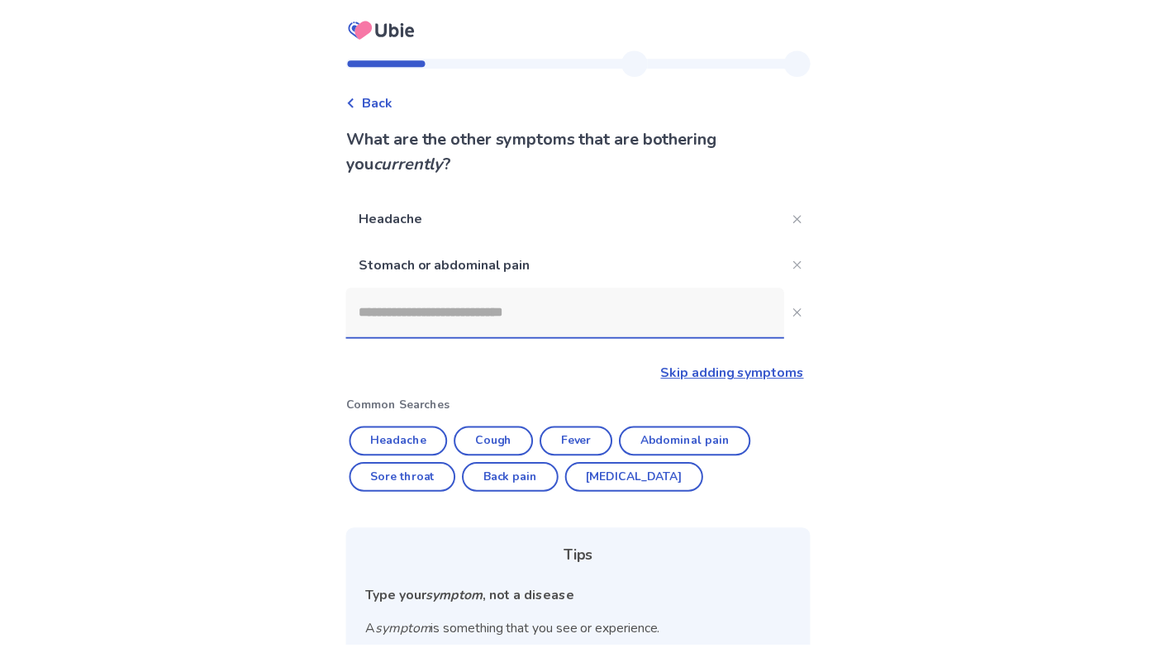
scroll to position [136, 0]
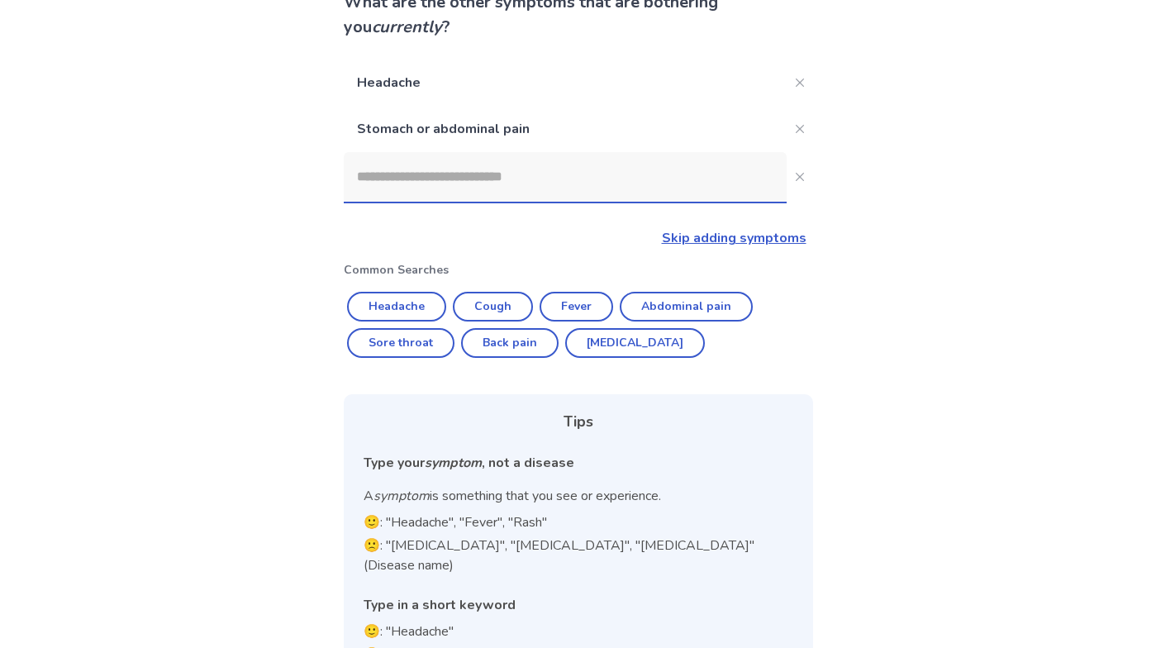
click at [526, 189] on input at bounding box center [565, 177] width 443 height 50
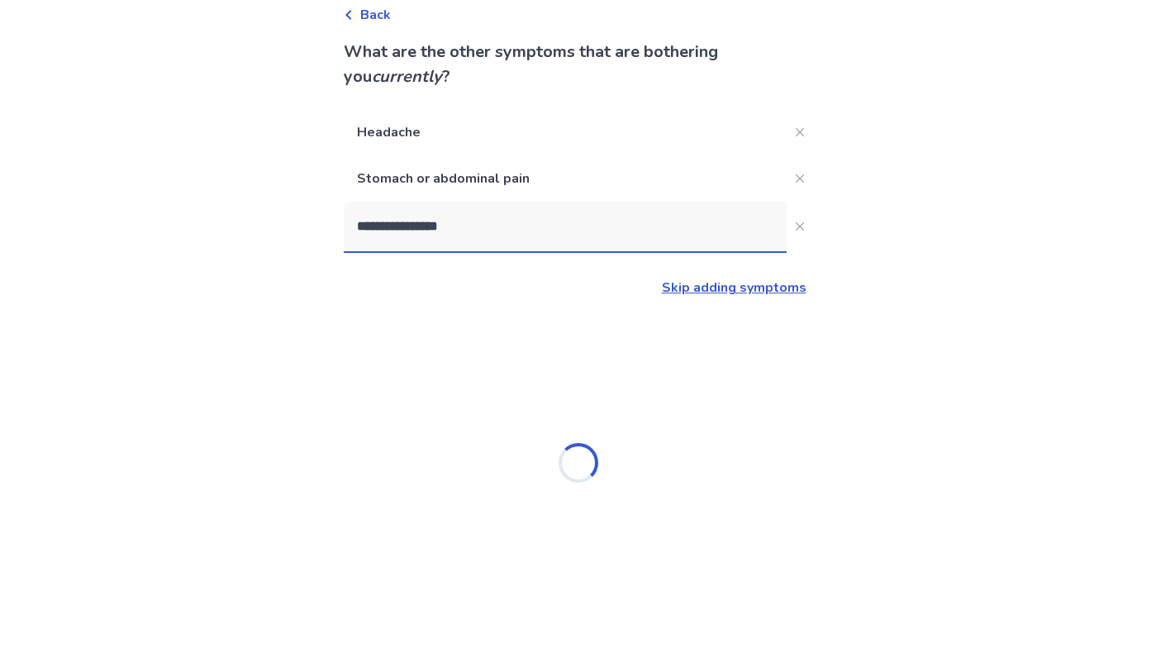
type input "**********"
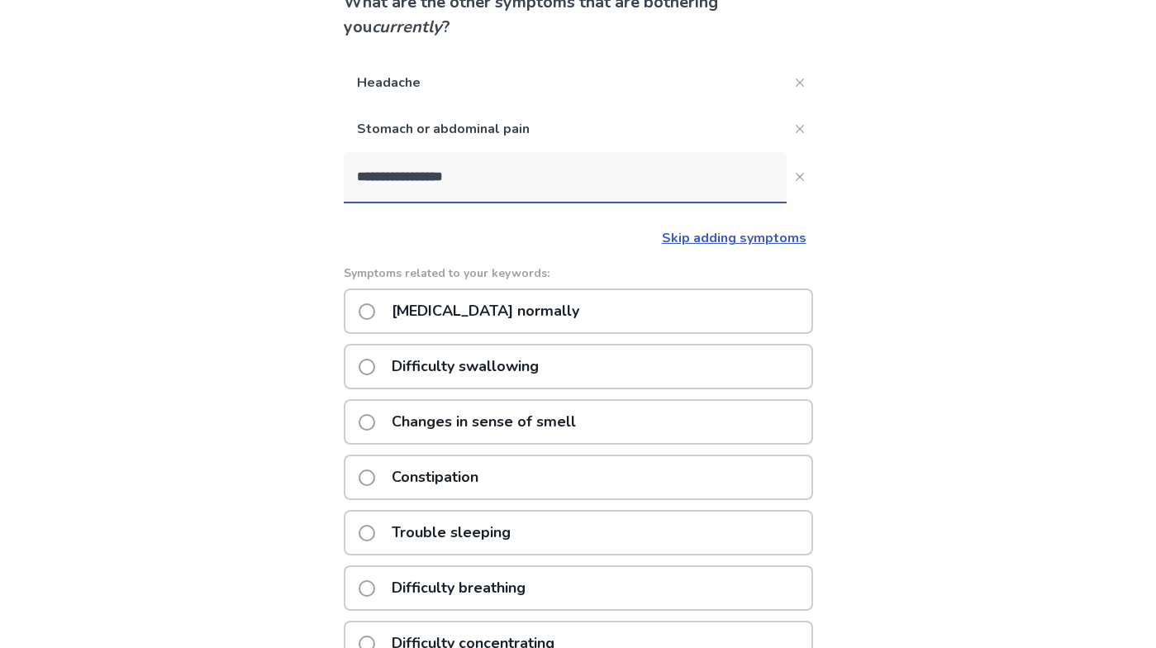
click at [505, 364] on p "Difficulty swallowing" at bounding box center [465, 366] width 167 height 42
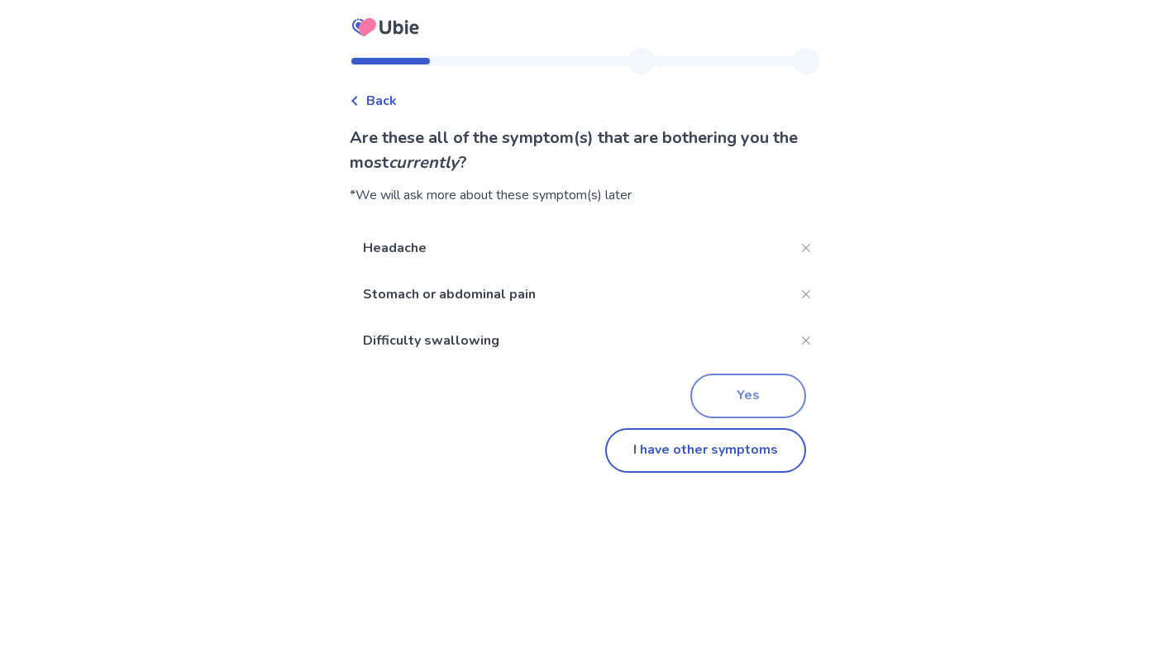
click at [742, 392] on button "Yes" at bounding box center [748, 396] width 116 height 45
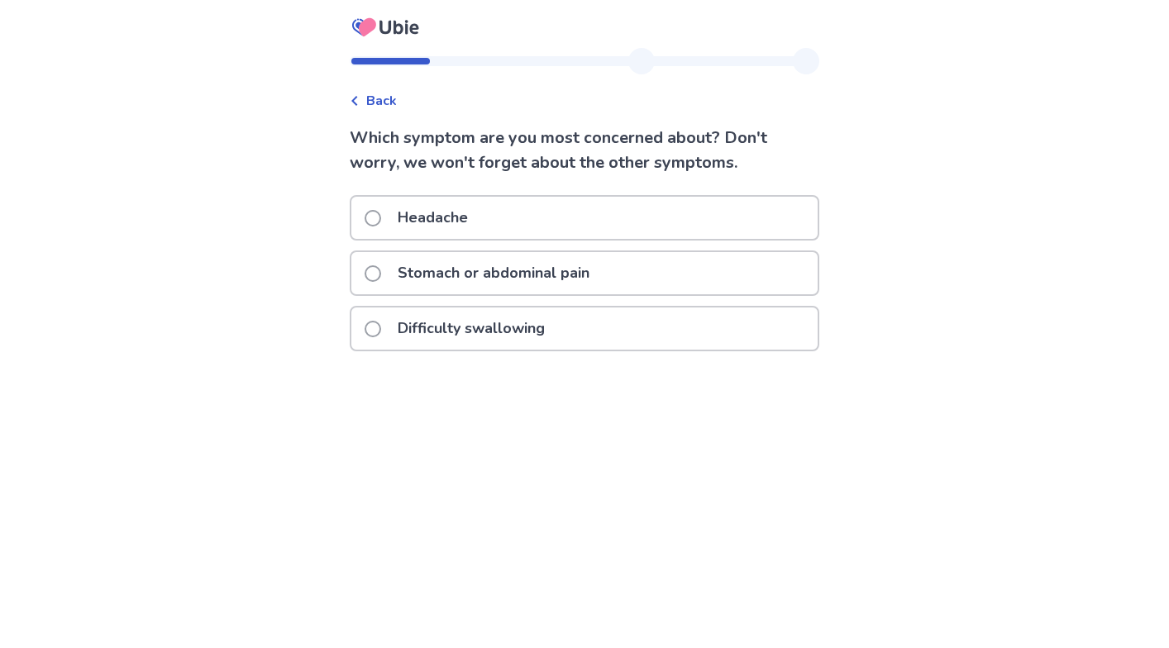
click at [555, 329] on p "Difficulty swallowing" at bounding box center [471, 328] width 167 height 42
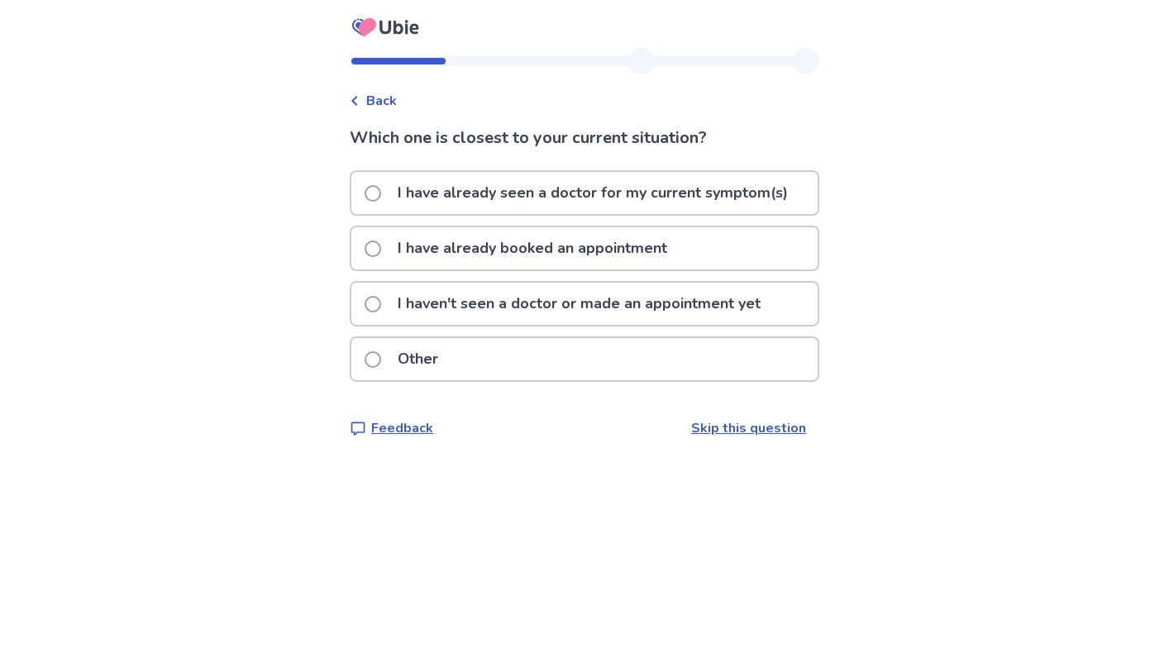
click at [691, 199] on p "I have already seen a doctor for my current symptom(s)" at bounding box center [593, 193] width 410 height 42
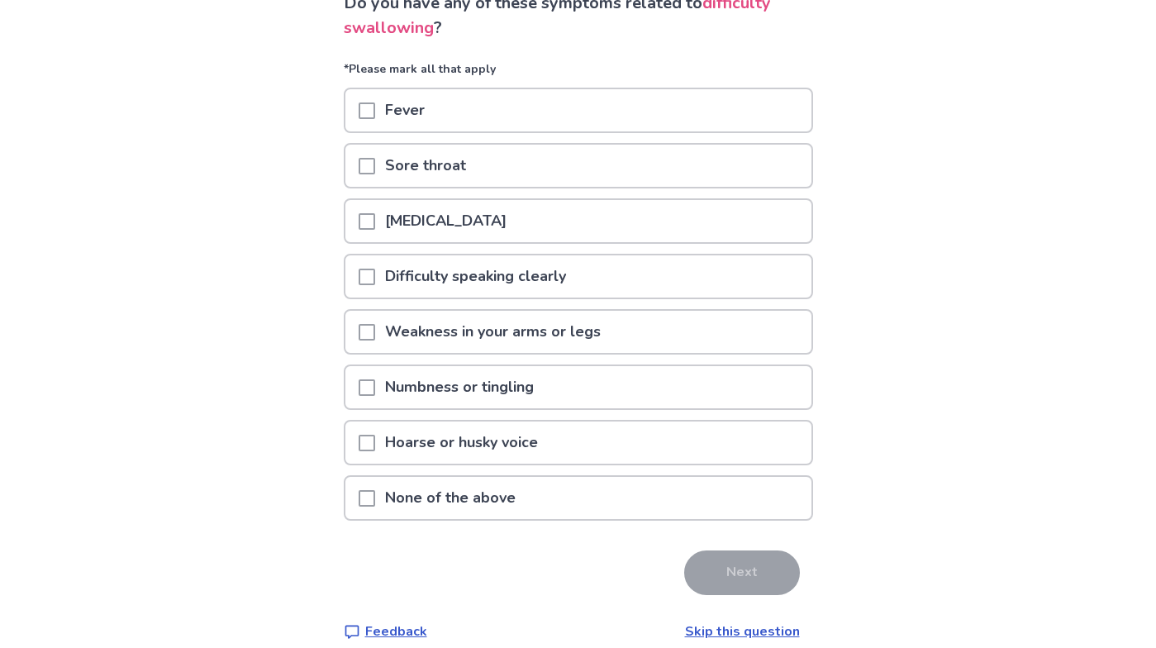
scroll to position [155, 0]
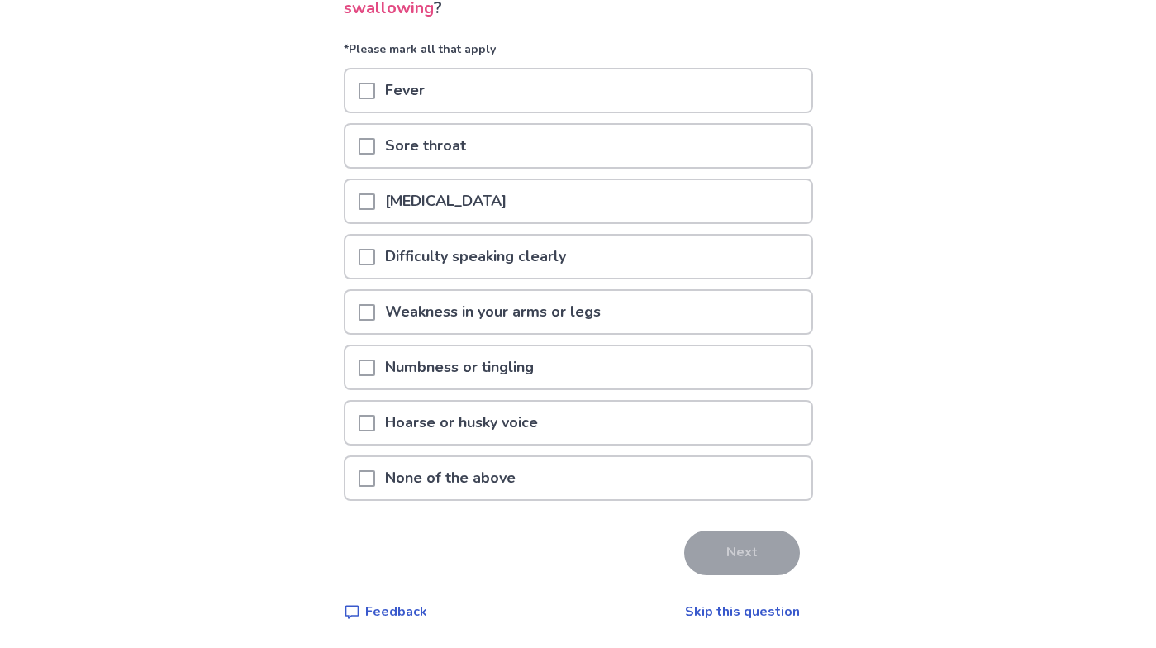
click at [597, 474] on div "None of the above" at bounding box center [578, 478] width 466 height 42
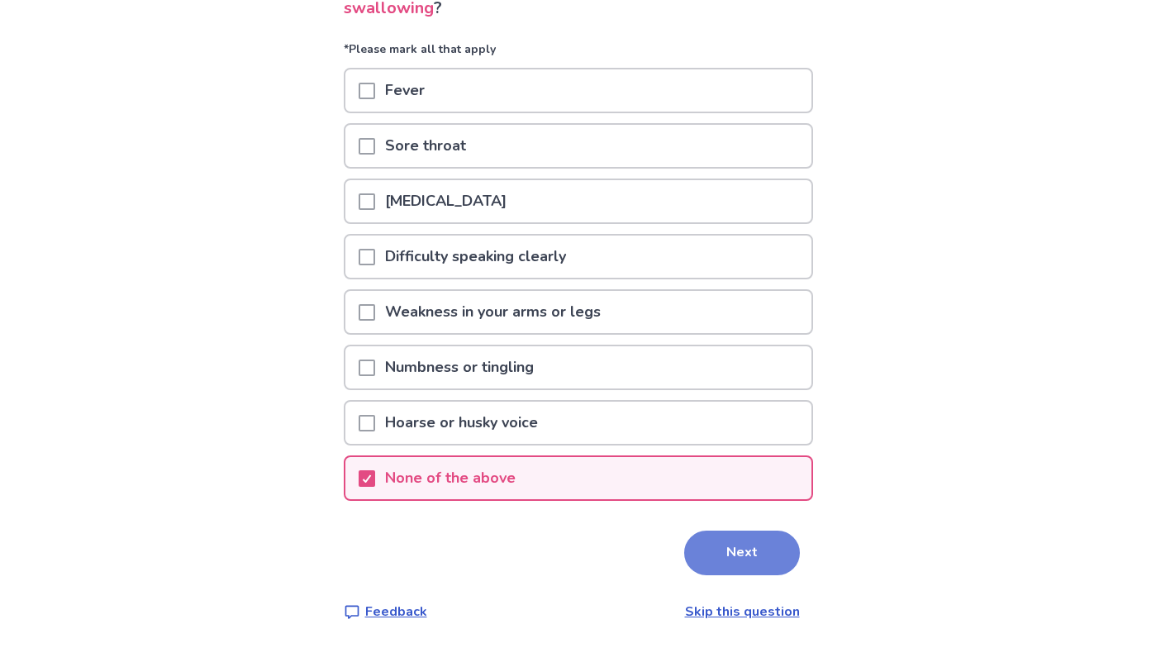
click at [702, 555] on button "Next" at bounding box center [742, 553] width 116 height 45
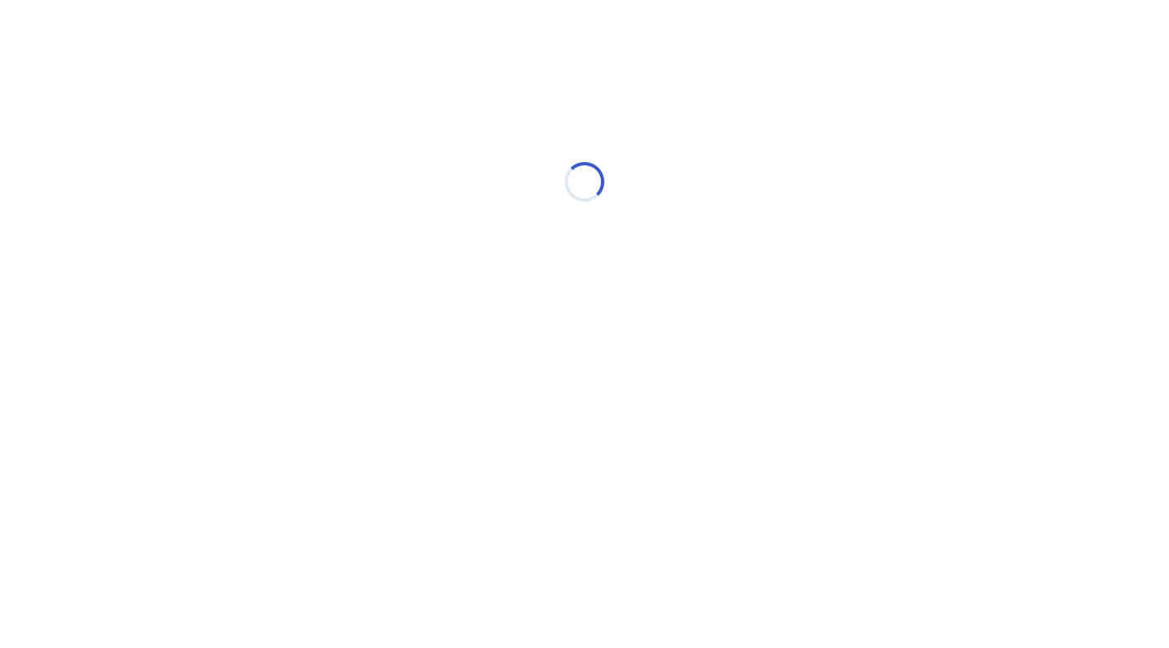
select select "*"
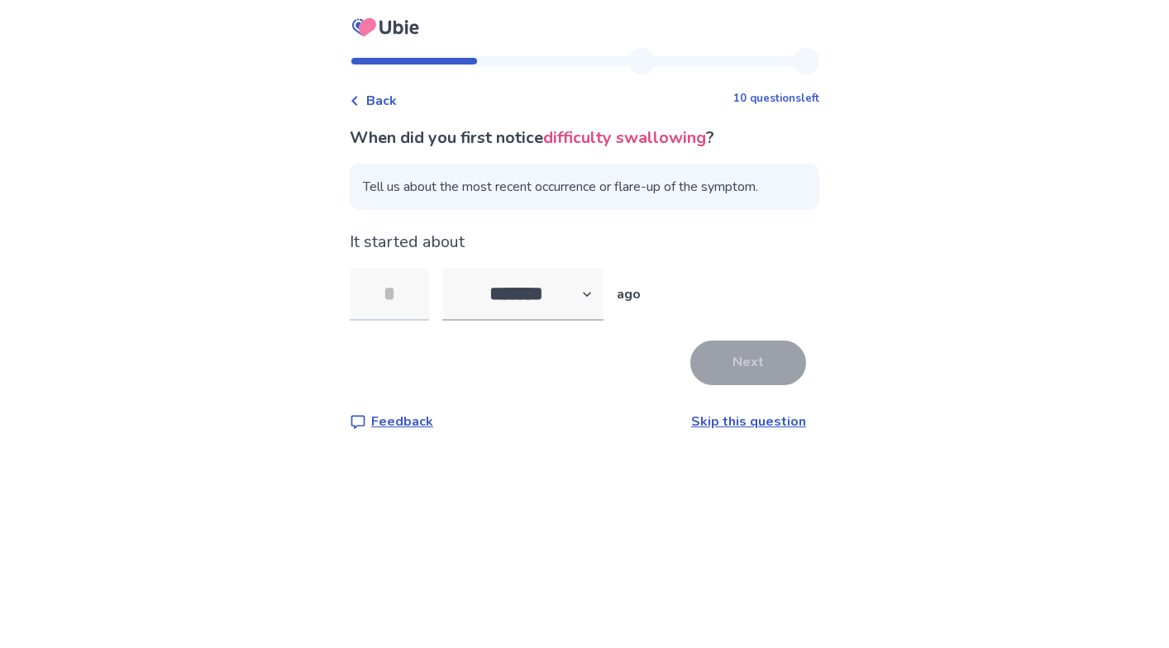
click at [407, 308] on input "tel" at bounding box center [389, 294] width 79 height 53
click at [406, 294] on input "tel" at bounding box center [389, 294] width 79 height 53
type input "**"
click at [742, 364] on button "Next" at bounding box center [748, 362] width 116 height 45
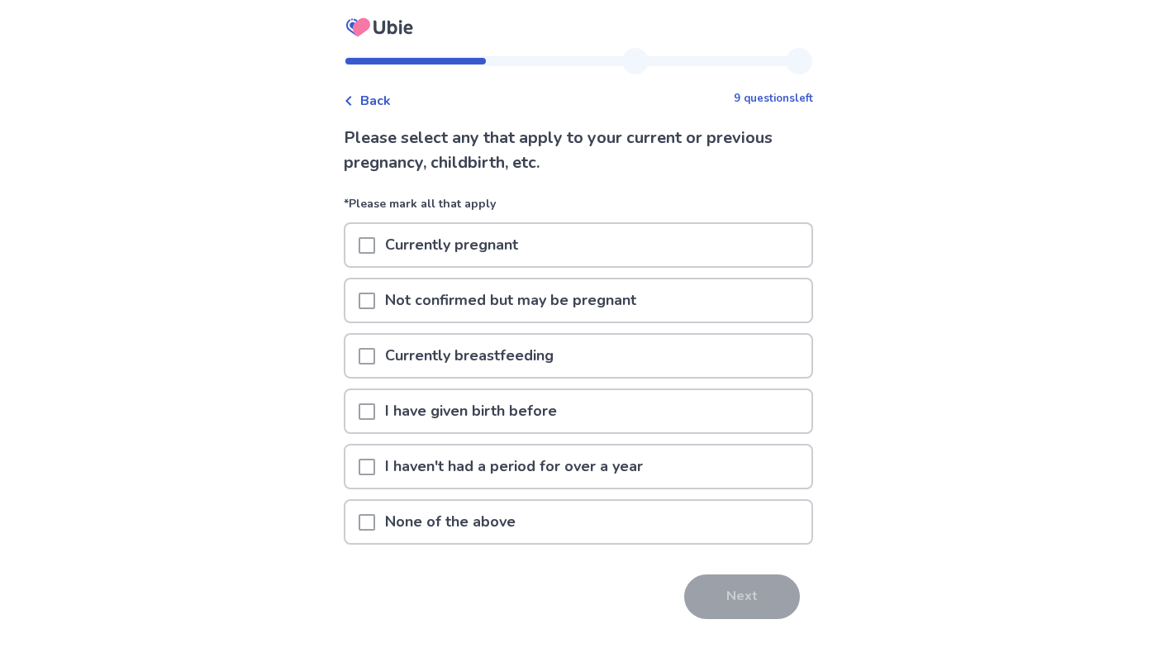
click at [375, 518] on span at bounding box center [367, 522] width 17 height 17
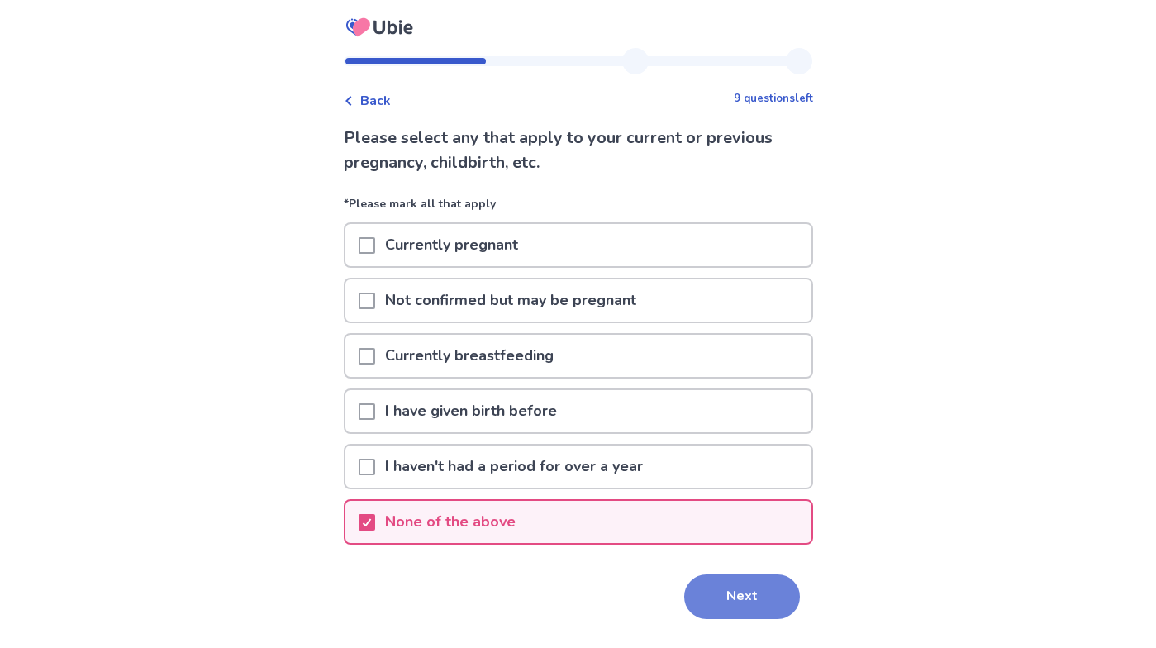
click at [751, 597] on button "Next" at bounding box center [742, 596] width 116 height 45
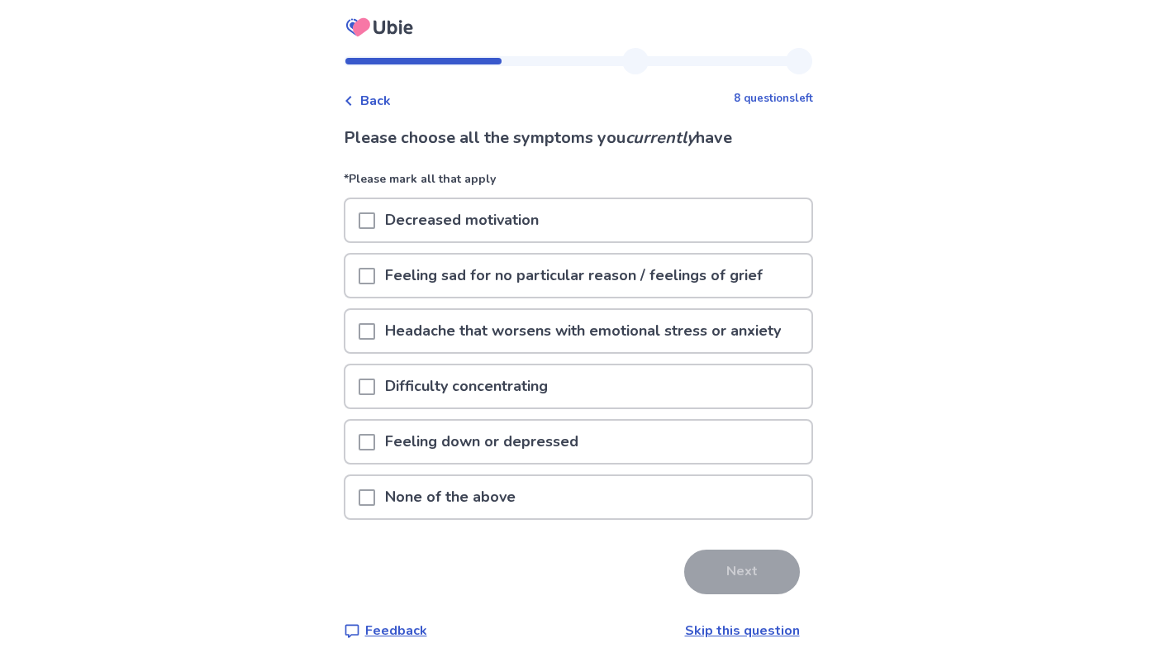
click at [427, 500] on p "None of the above" at bounding box center [450, 497] width 150 height 42
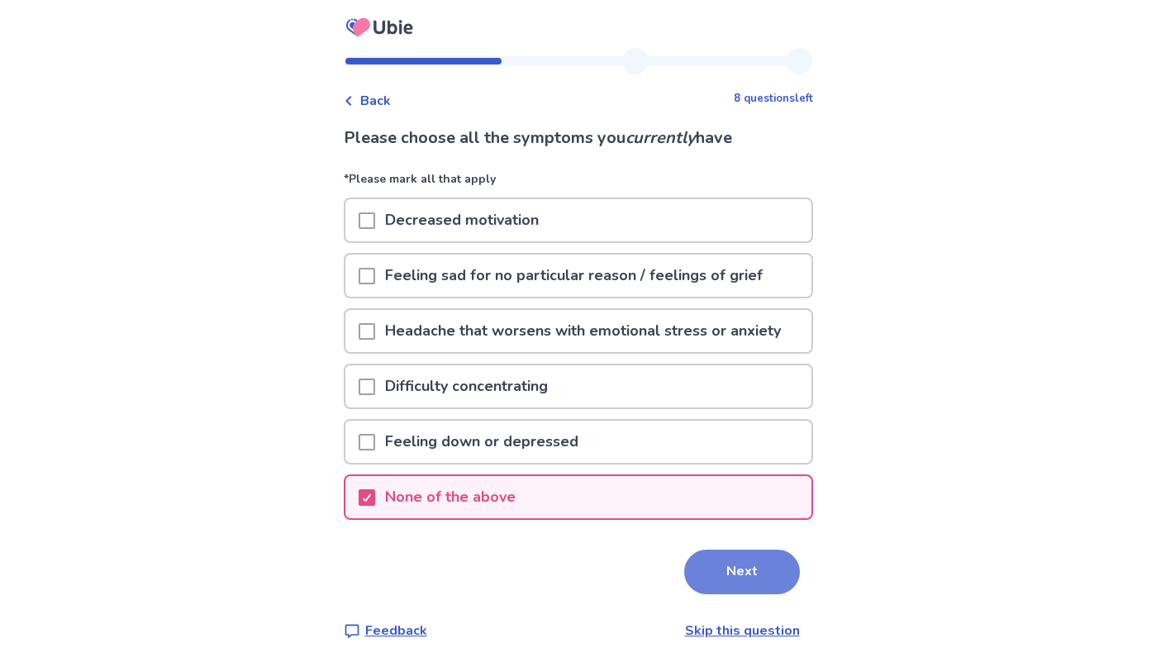
click at [726, 568] on button "Next" at bounding box center [742, 572] width 116 height 45
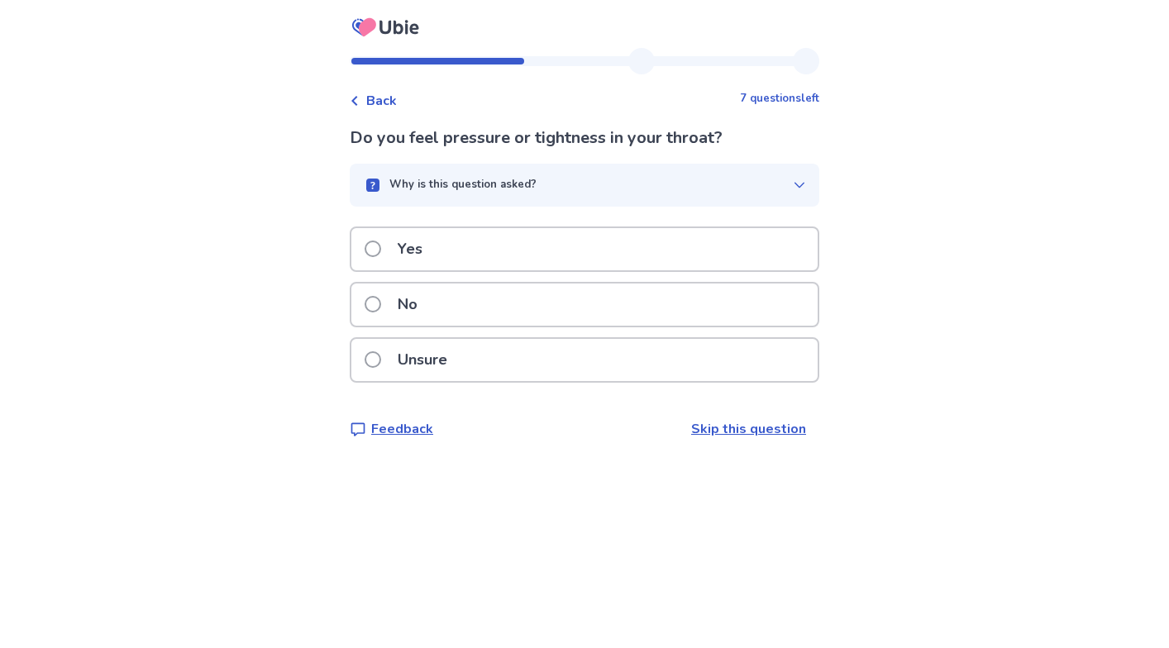
click at [501, 361] on div "Unsure" at bounding box center [584, 360] width 466 height 42
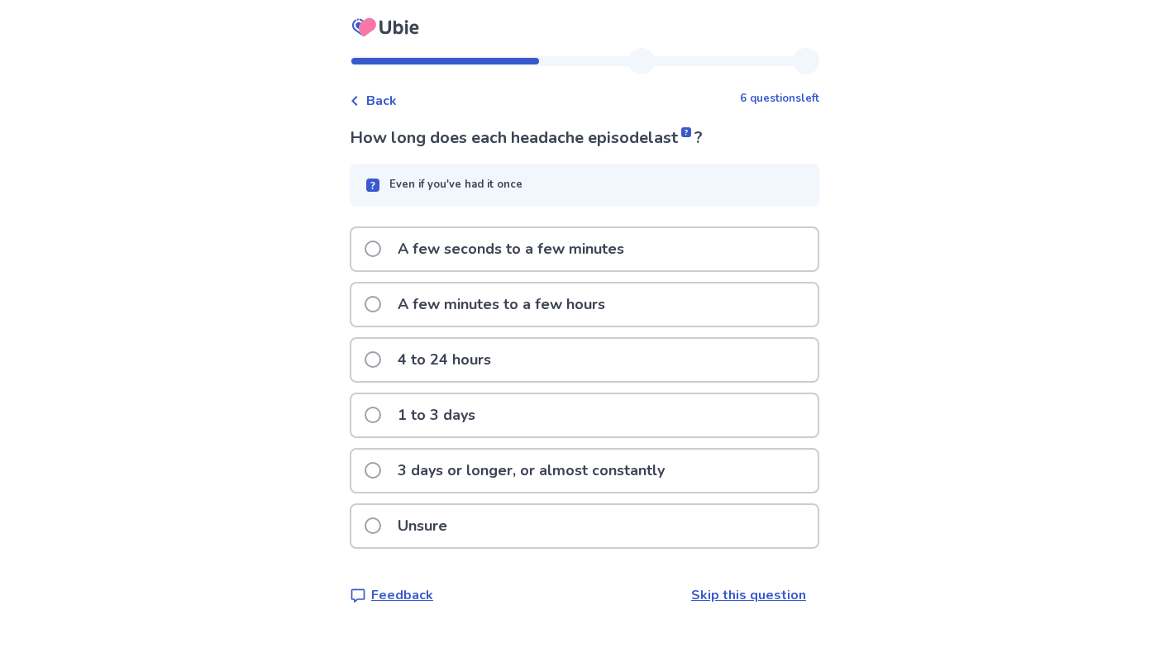
click at [533, 368] on div "4 to 24 hours" at bounding box center [584, 360] width 466 height 42
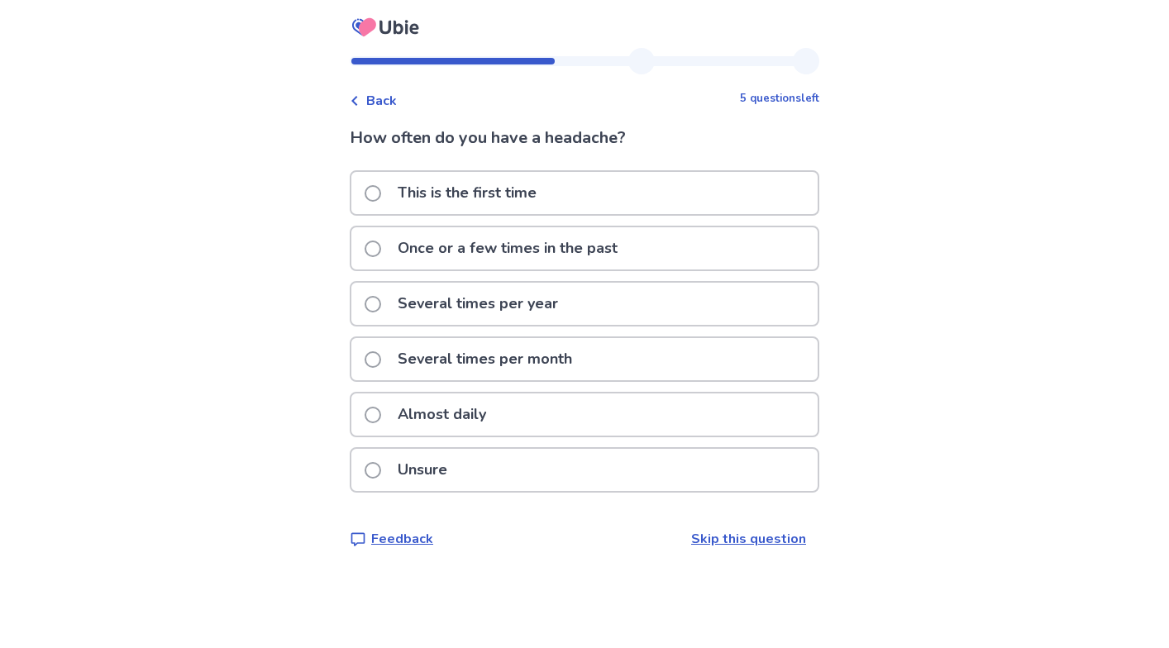
click at [510, 421] on div "Almost daily" at bounding box center [584, 414] width 466 height 42
click at [496, 361] on p "Several times per month" at bounding box center [485, 359] width 194 height 42
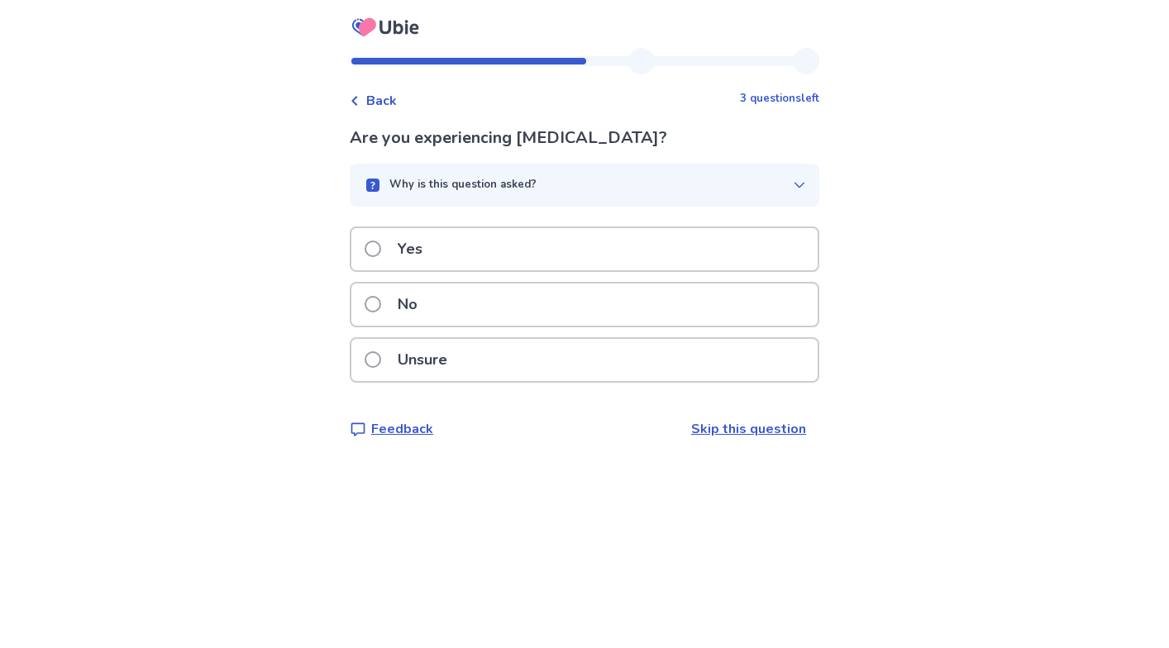
click at [581, 256] on div "Yes" at bounding box center [584, 249] width 466 height 42
click at [545, 313] on div "No" at bounding box center [584, 304] width 466 height 42
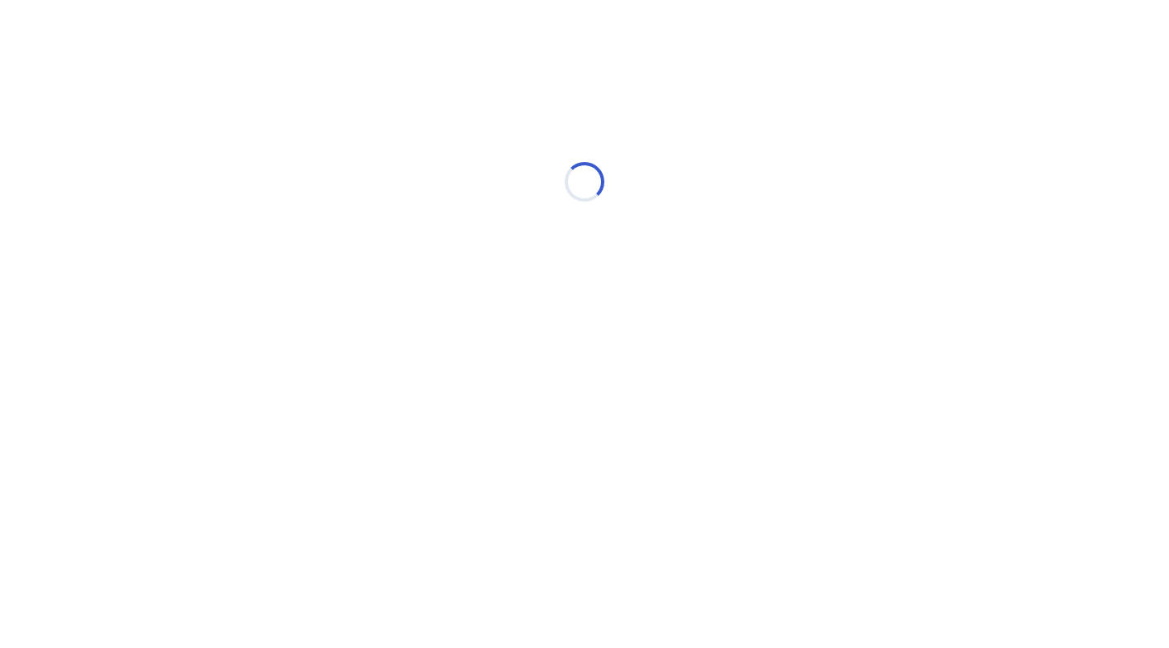
select select "*"
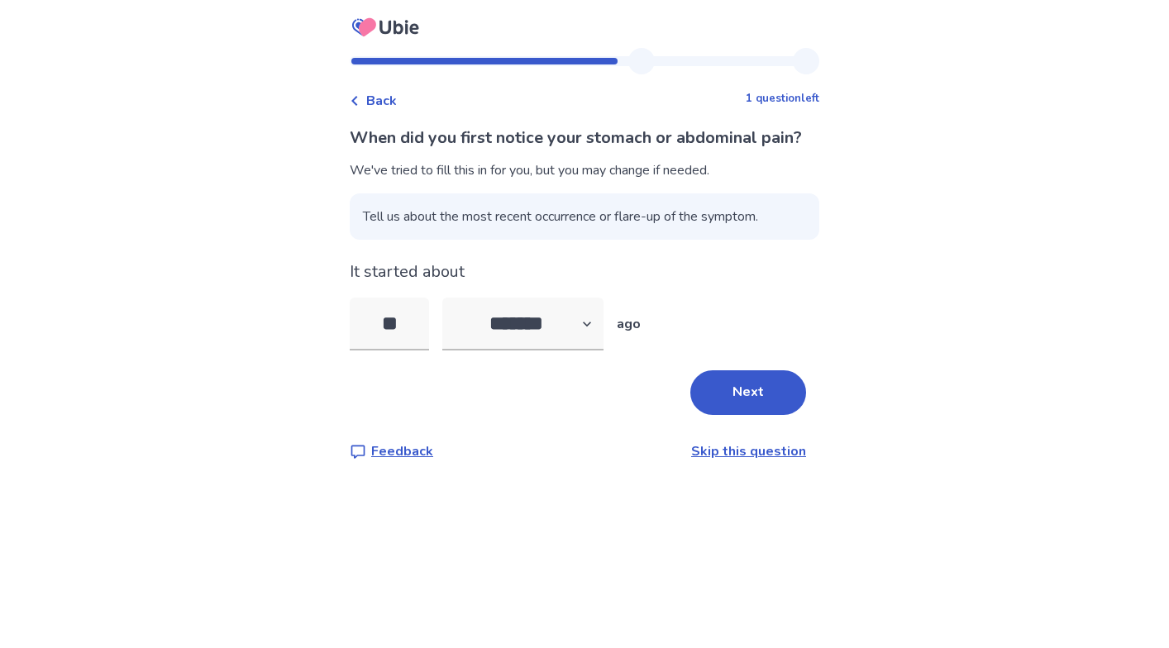
drag, startPoint x: 416, startPoint y: 347, endPoint x: 343, endPoint y: 340, distance: 73.1
click at [343, 340] on div "Back 1 question left When did you first notice your stomach or abdominal pain? …" at bounding box center [584, 324] width 1169 height 648
type input "***"
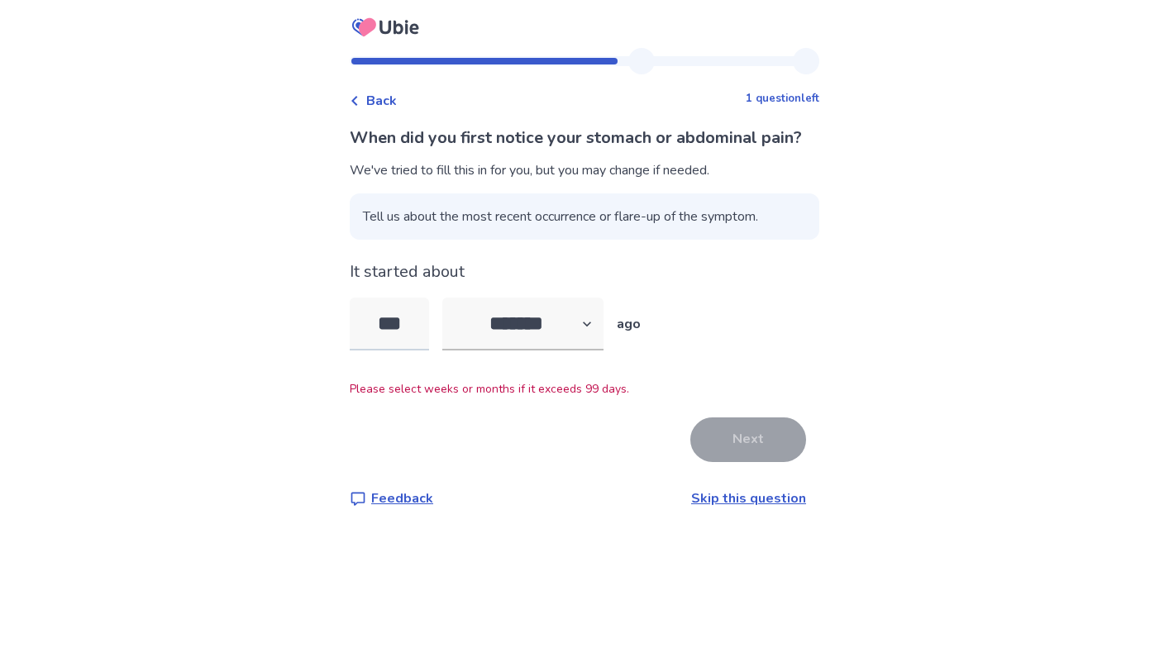
click at [417, 350] on input "***" at bounding box center [389, 324] width 79 height 53
drag, startPoint x: 419, startPoint y: 338, endPoint x: 345, endPoint y: 350, distance: 74.5
click at [345, 350] on div "Back 1 question left When did you first notice your stomach or abdominal pain? …" at bounding box center [584, 324] width 1169 height 648
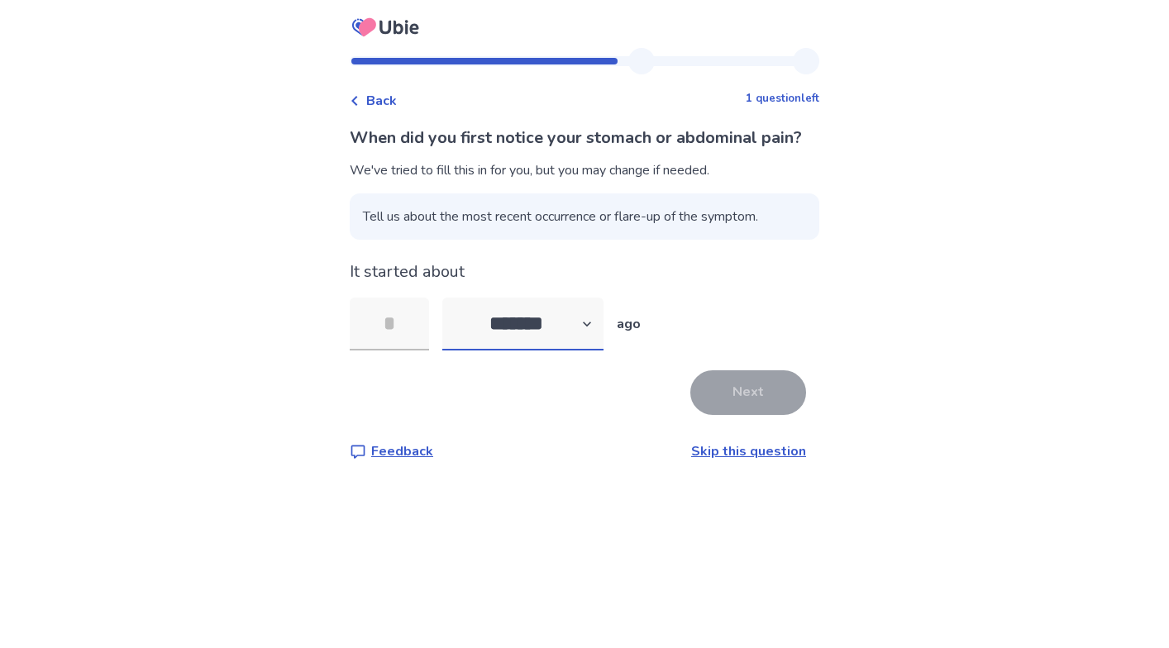
click at [593, 350] on select "******* ****** ******* ******** *******" at bounding box center [522, 324] width 161 height 53
select select "*"
click at [452, 322] on select "******* ****** ******* ******** *******" at bounding box center [522, 324] width 161 height 53
drag, startPoint x: 421, startPoint y: 345, endPoint x: 374, endPoint y: 342, distance: 48.0
click at [374, 342] on input "tel" at bounding box center [389, 324] width 79 height 53
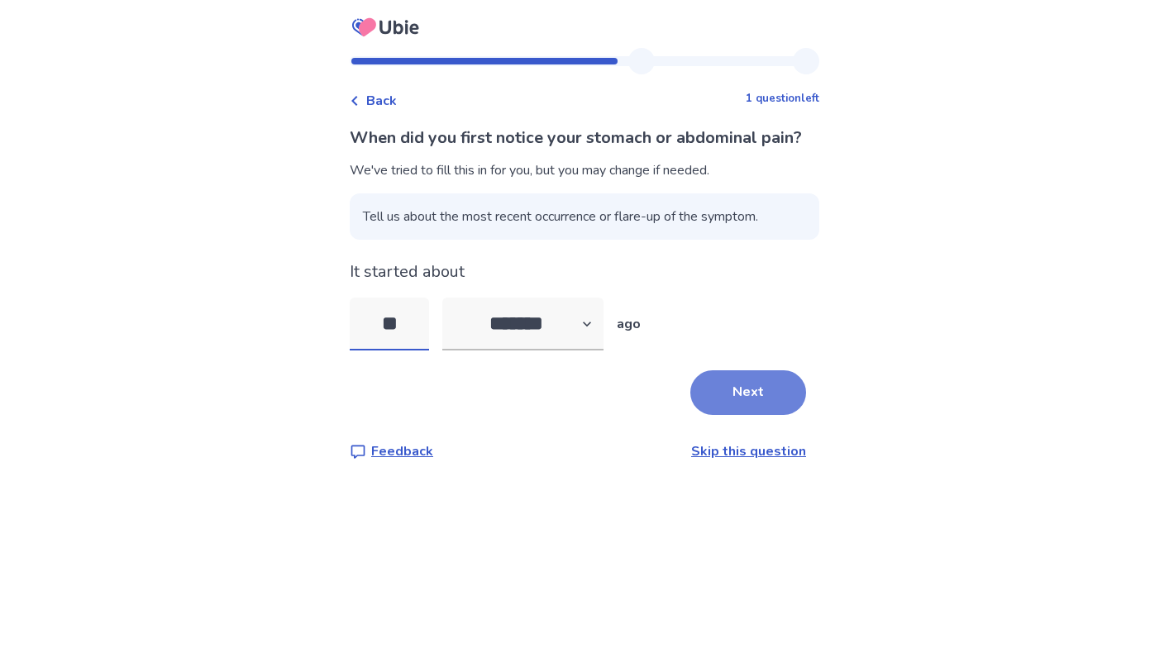
type input "**"
click at [733, 415] on button "Next" at bounding box center [748, 392] width 116 height 45
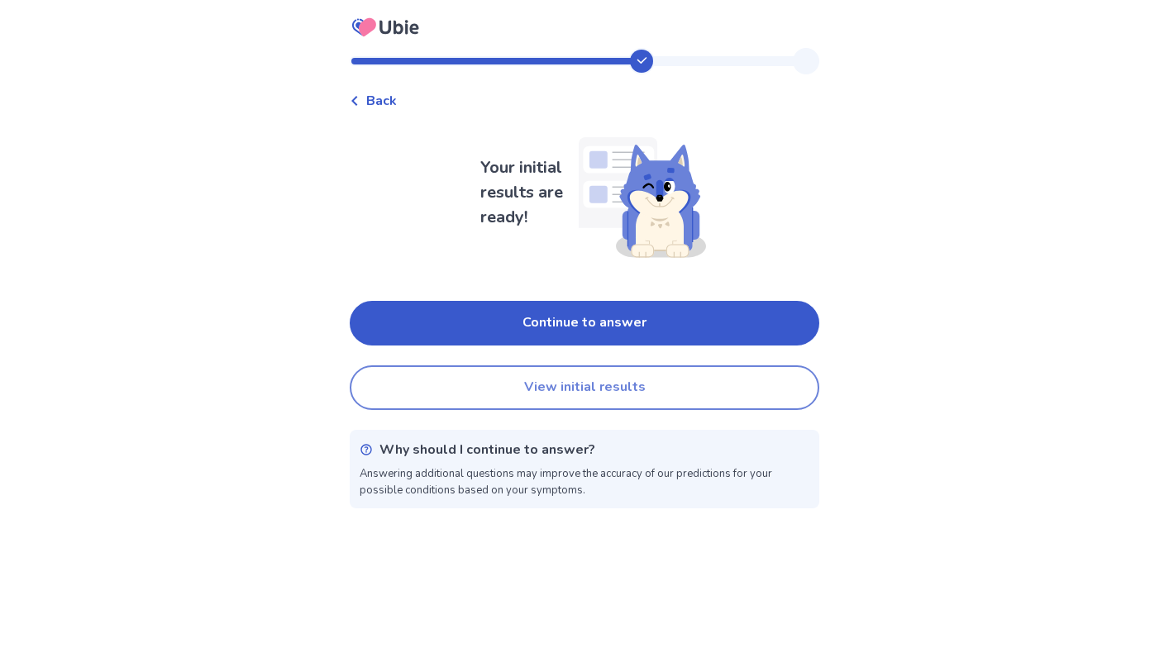
click at [661, 394] on button "View initial results" at bounding box center [584, 387] width 469 height 45
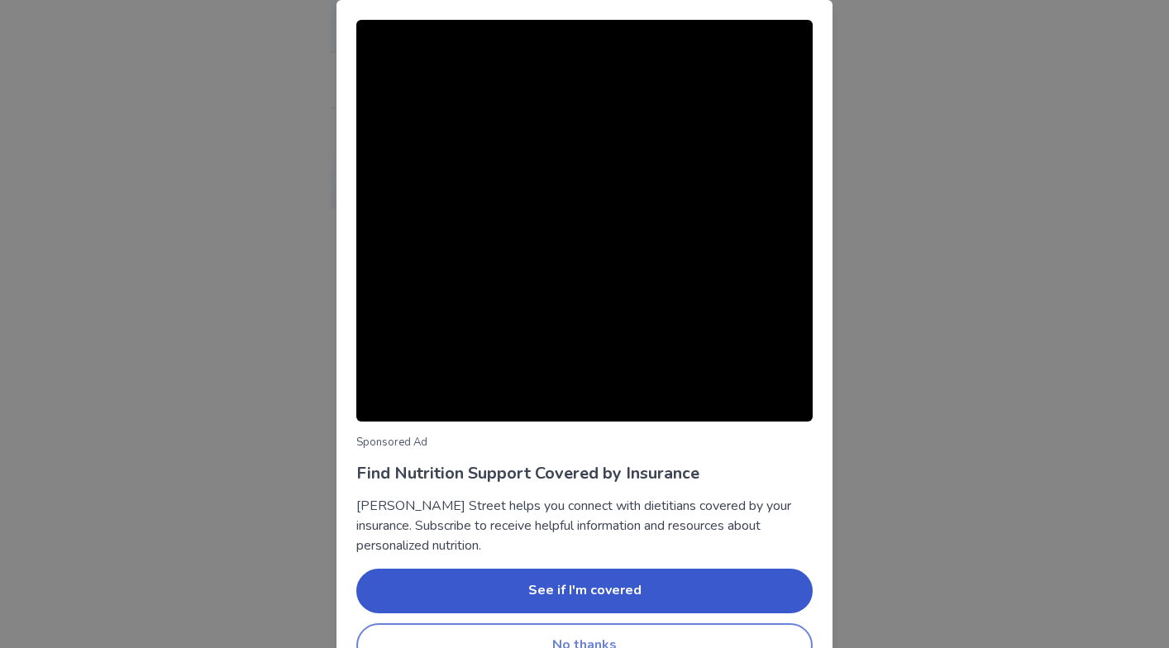
click at [603, 640] on button "No thanks" at bounding box center [584, 645] width 456 height 45
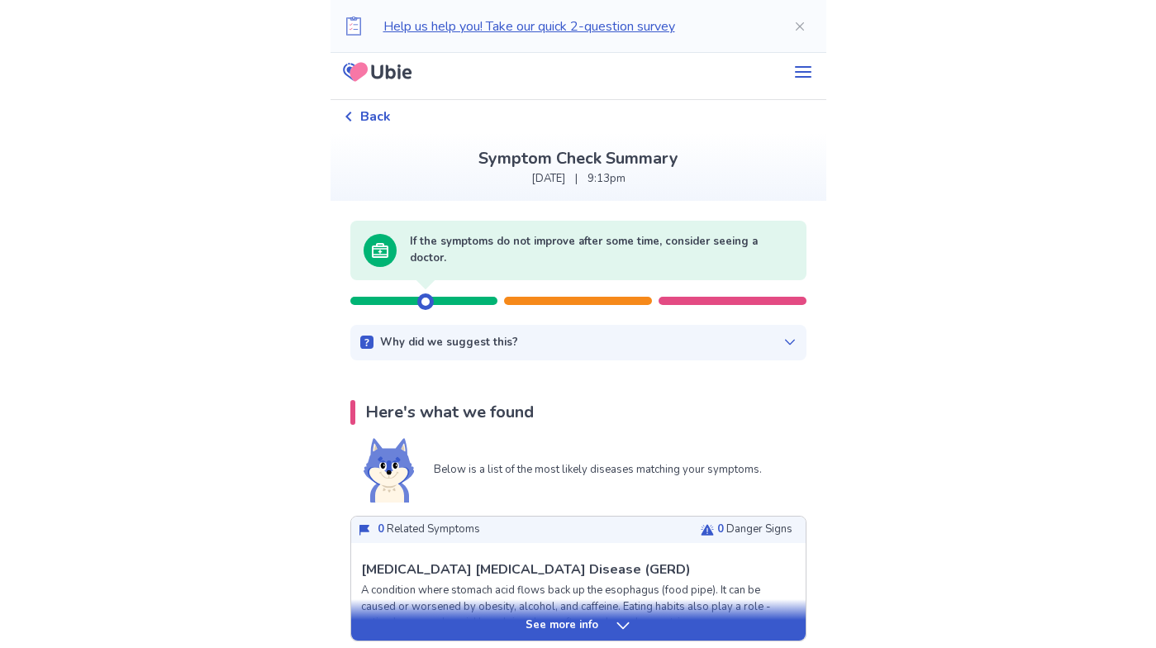
scroll to position [7, 0]
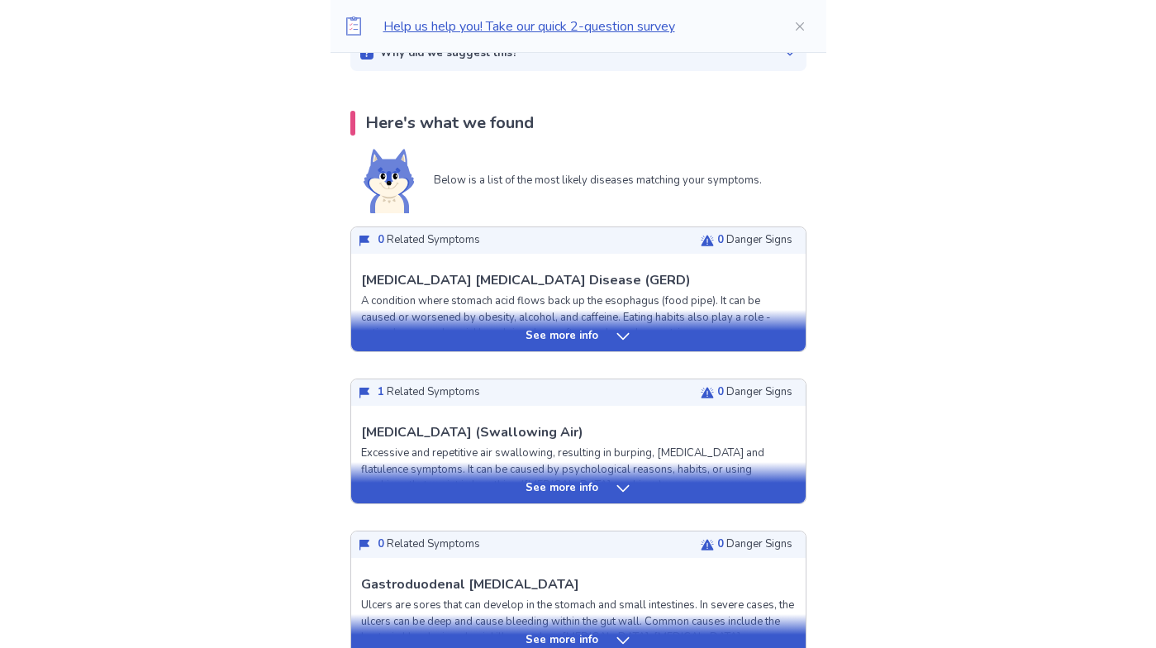
scroll to position [365, 0]
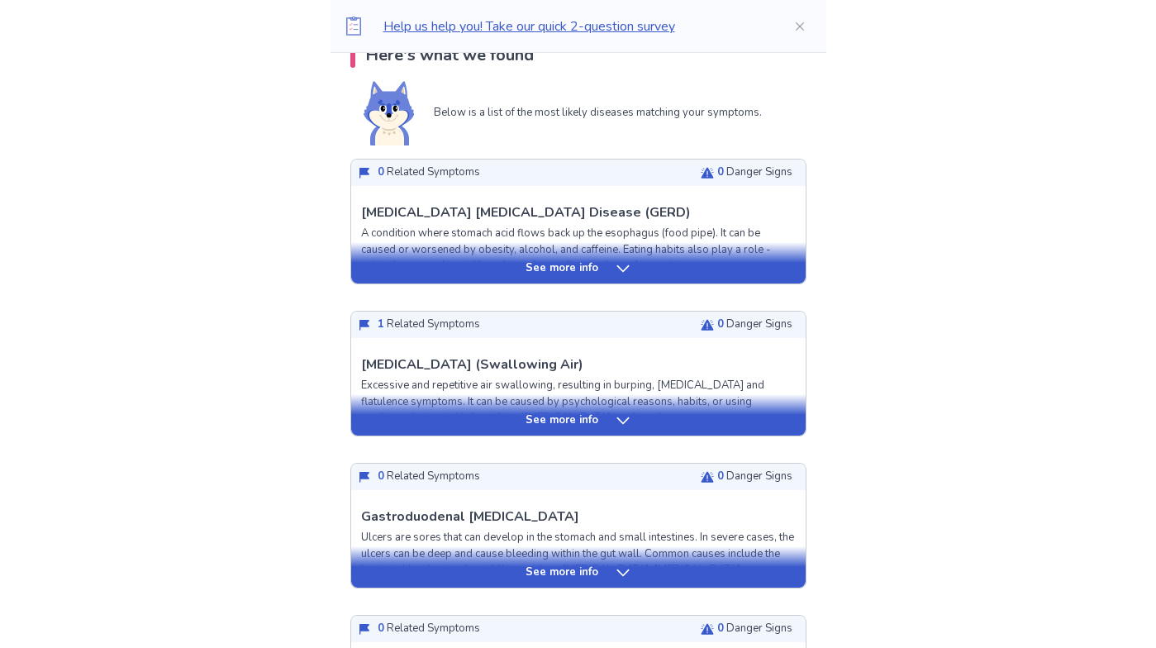
click at [647, 270] on div "See more info" at bounding box center [578, 268] width 455 height 17
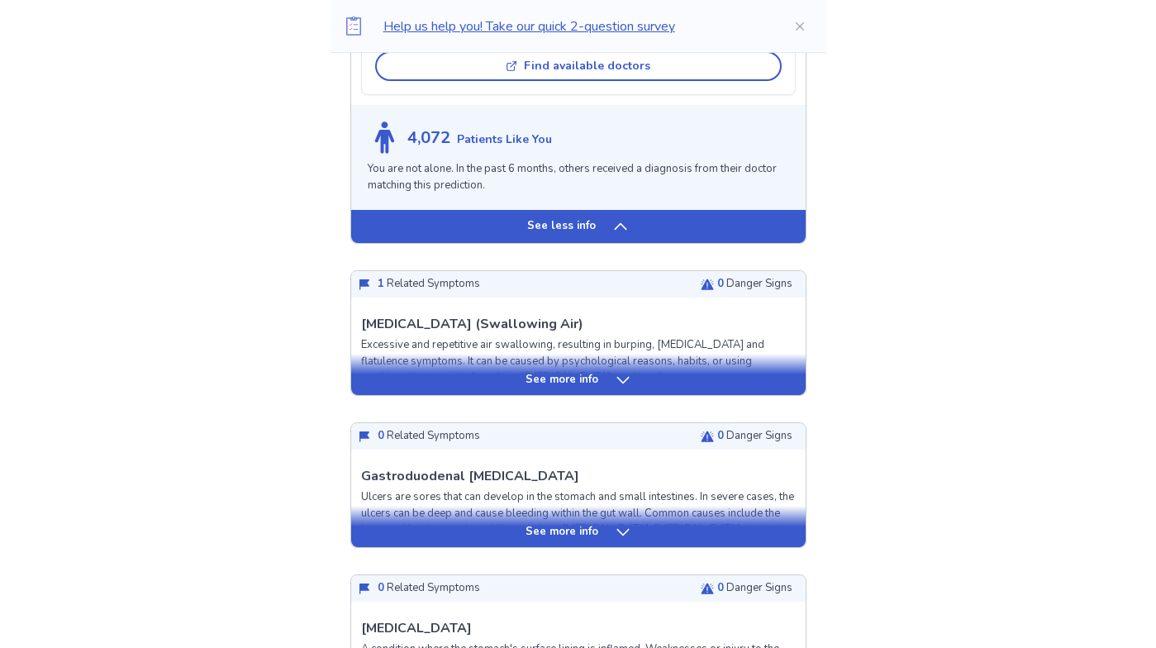
scroll to position [1377, 0]
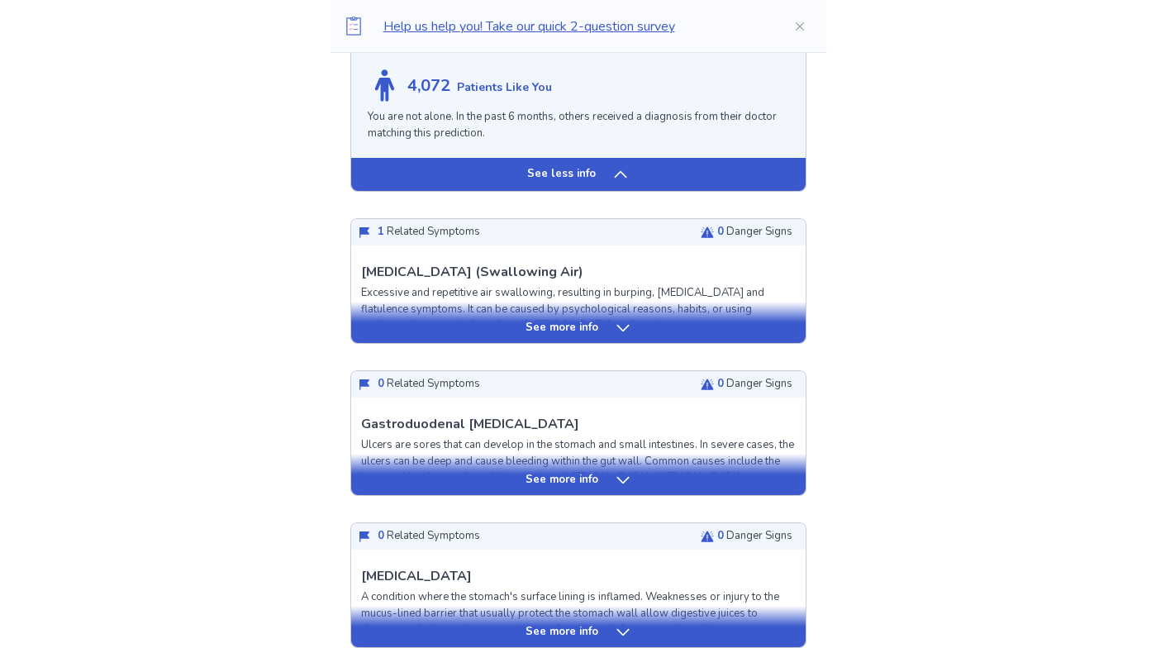
click at [610, 326] on div "See more info" at bounding box center [578, 328] width 455 height 17
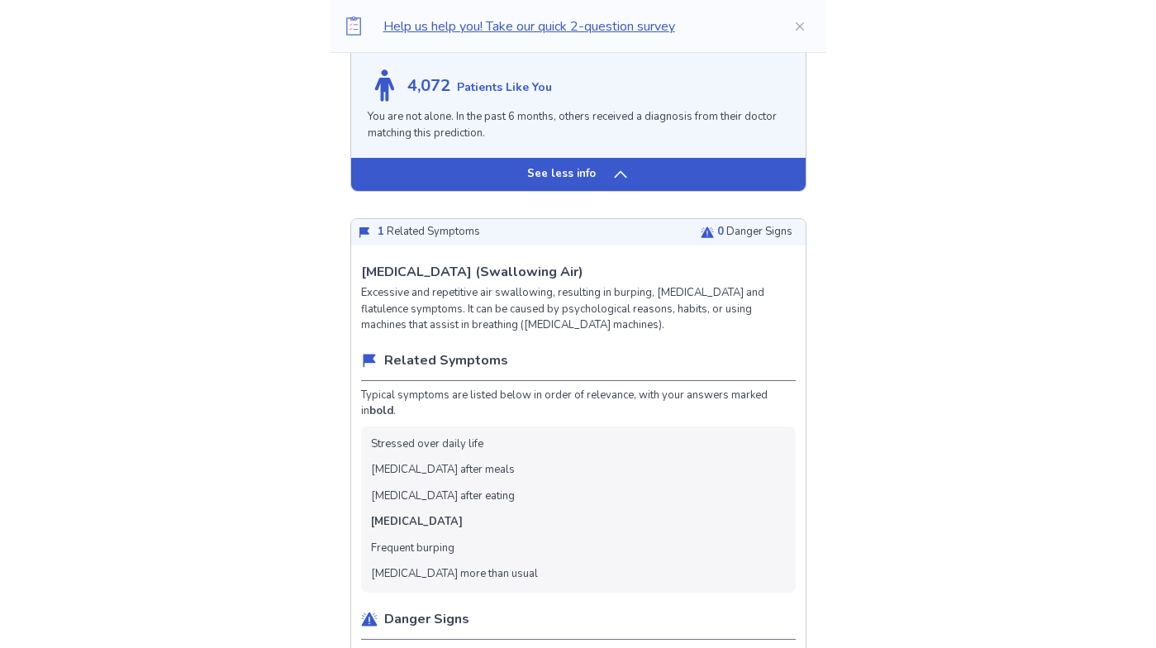
drag, startPoint x: 1155, startPoint y: 183, endPoint x: 1160, endPoint y: 201, distance: 18.0
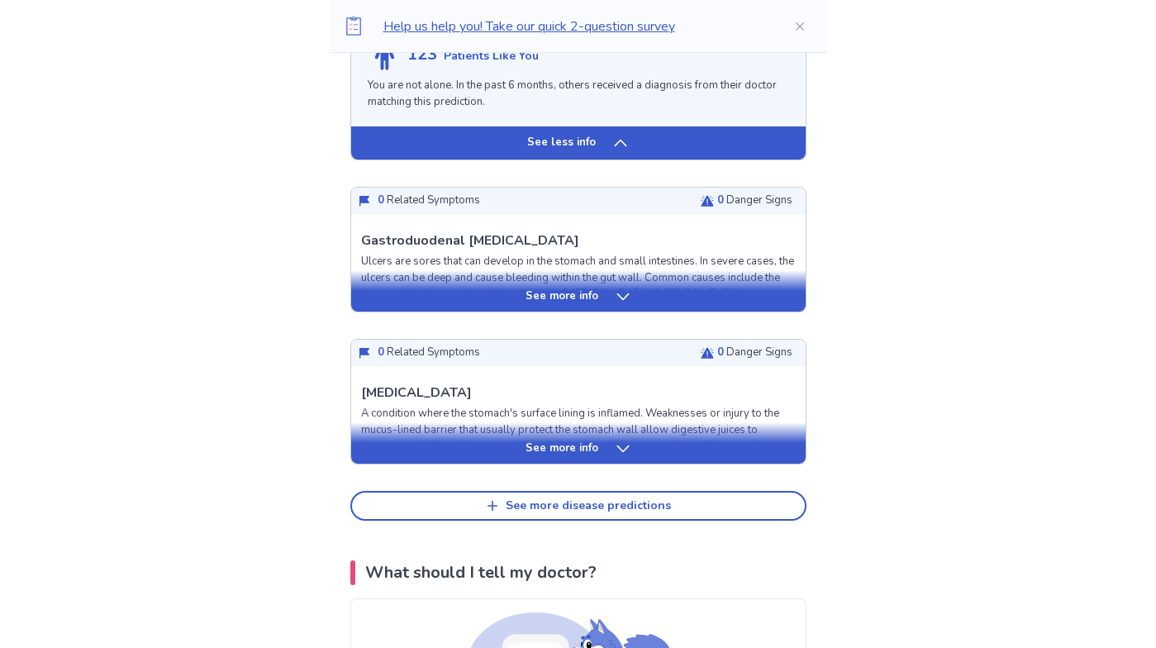
scroll to position [2493, 0]
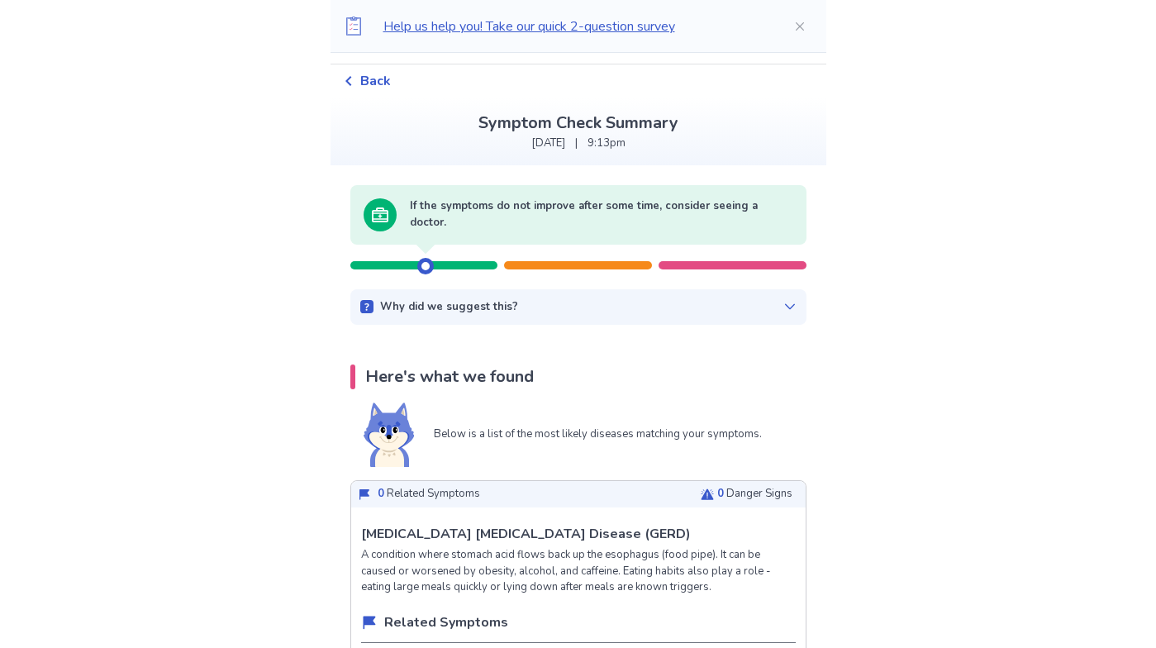
scroll to position [67, 0]
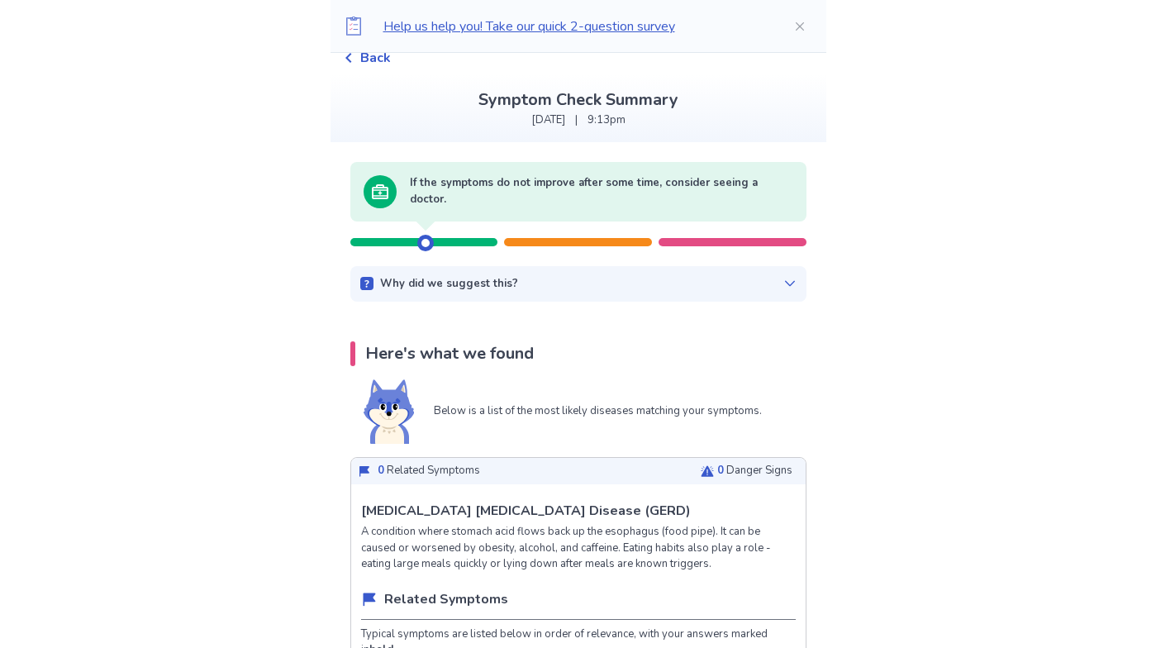
click at [377, 64] on span "Back" at bounding box center [375, 58] width 31 height 20
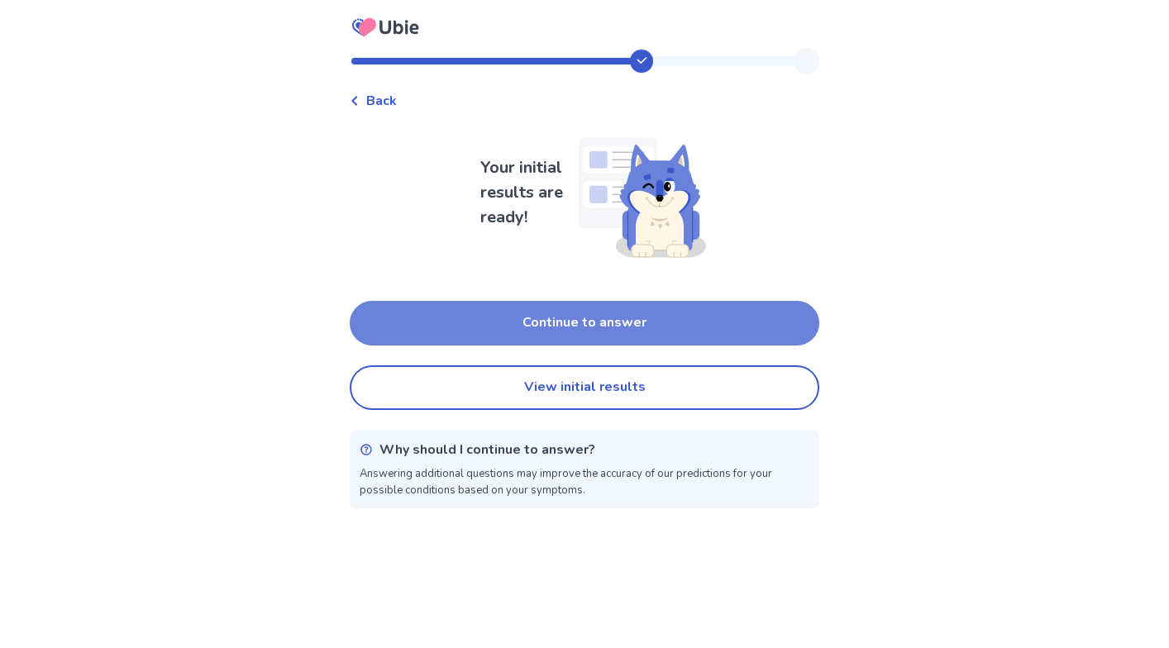
click at [549, 319] on button "Continue to answer" at bounding box center [584, 323] width 469 height 45
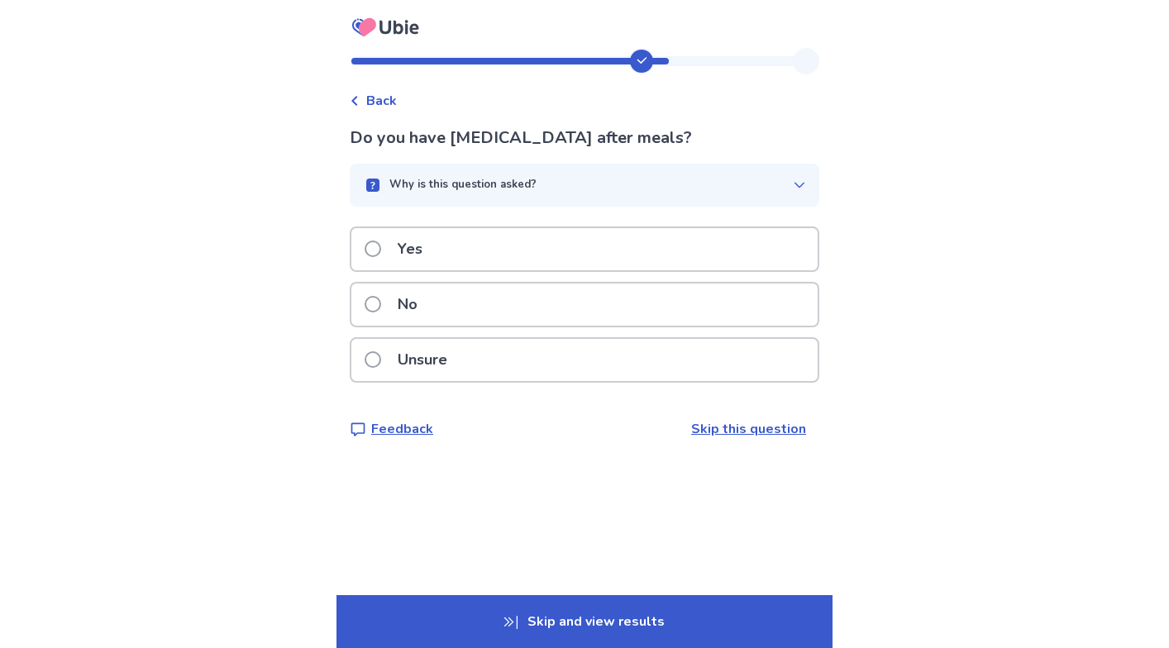
click at [594, 300] on div "No" at bounding box center [584, 304] width 466 height 42
click at [531, 308] on div "No" at bounding box center [584, 304] width 466 height 42
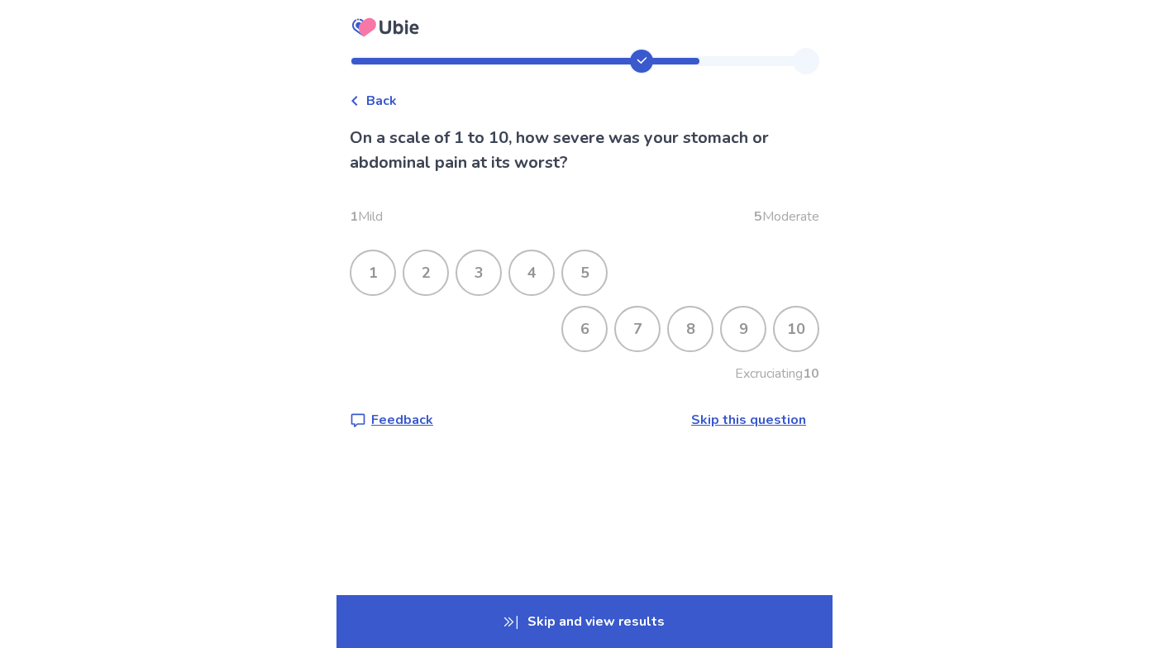
click at [568, 321] on div "6" at bounding box center [584, 328] width 43 height 43
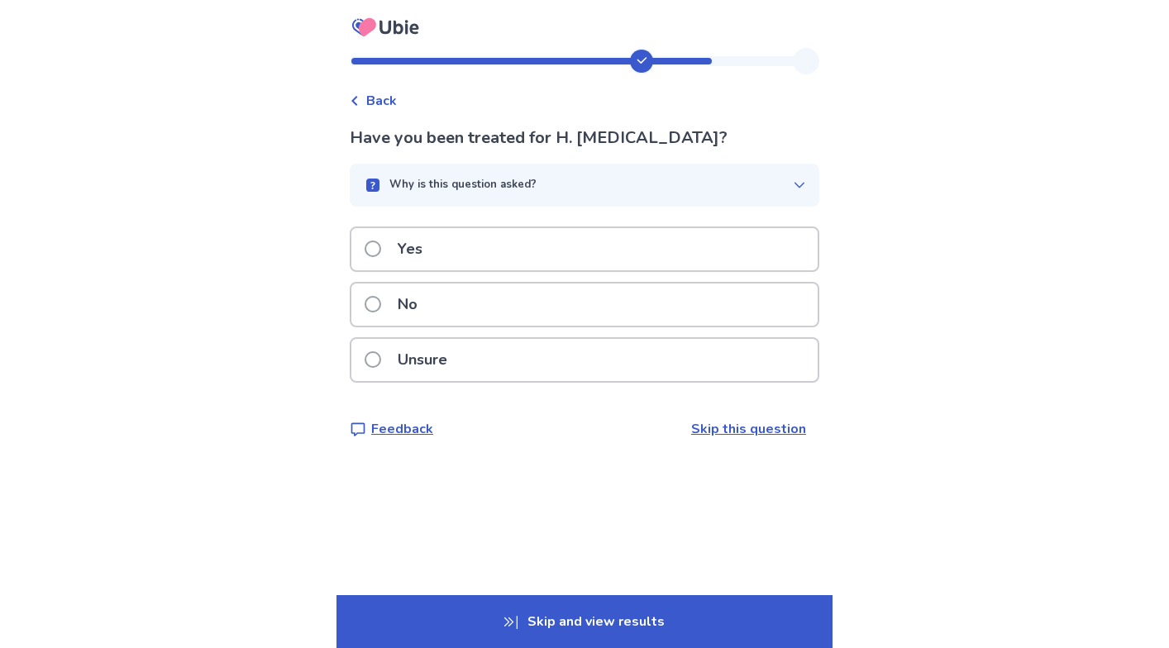
click at [564, 303] on div "No" at bounding box center [584, 304] width 466 height 42
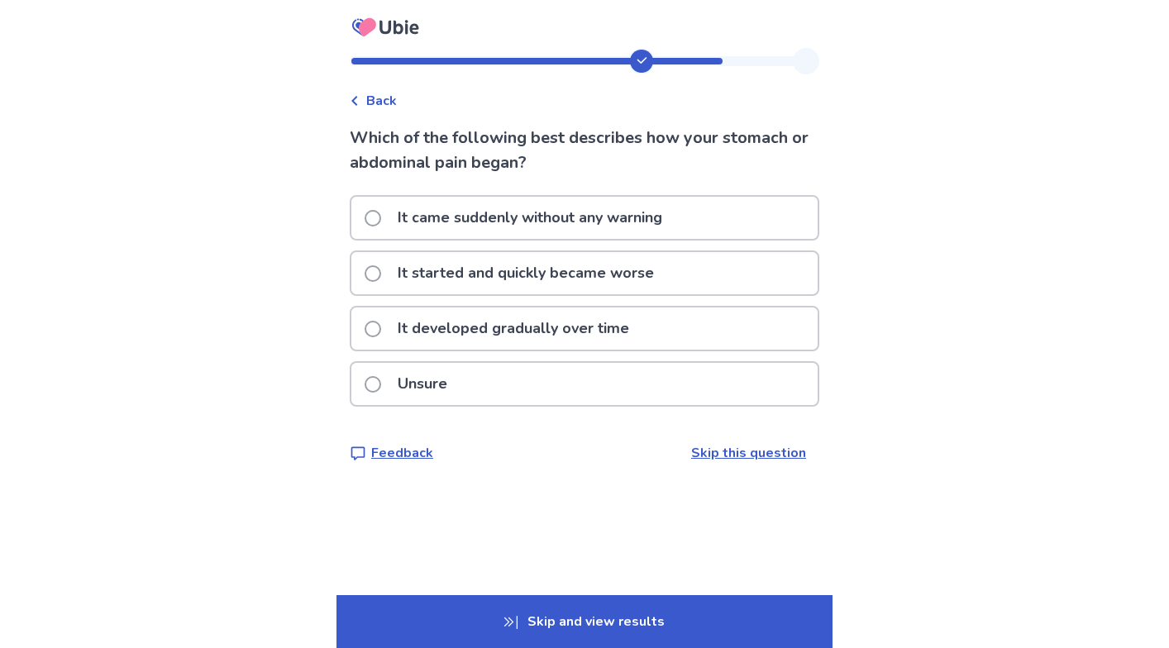
click at [550, 323] on p "It developed gradually over time" at bounding box center [513, 328] width 251 height 42
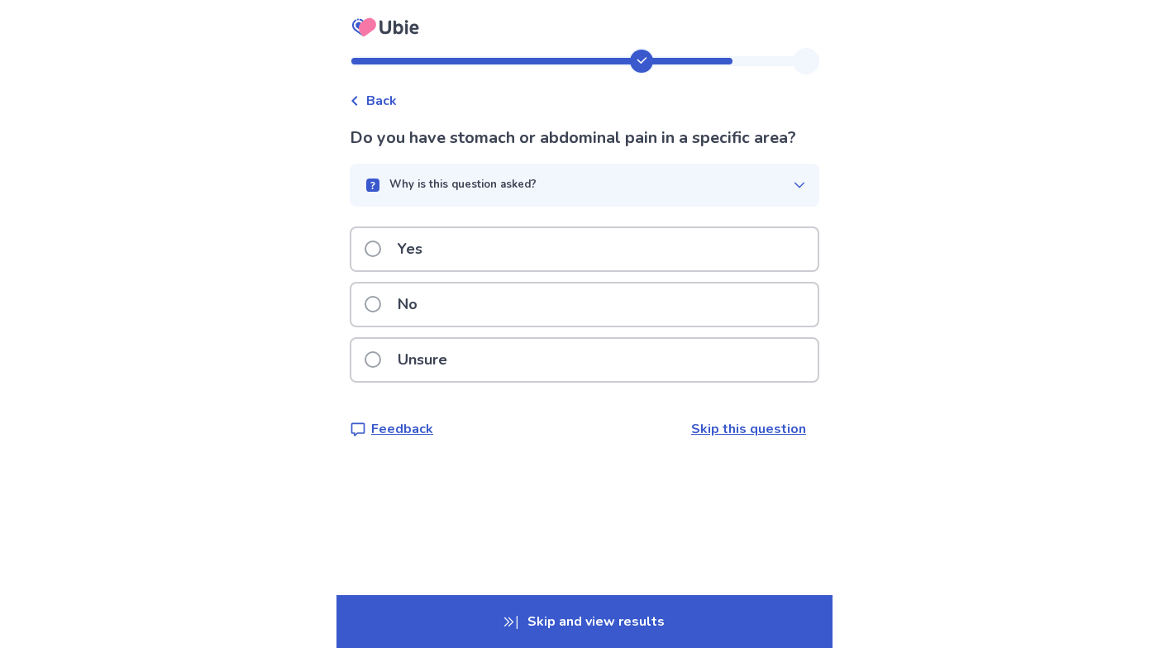
click at [555, 307] on div "No" at bounding box center [584, 304] width 466 height 42
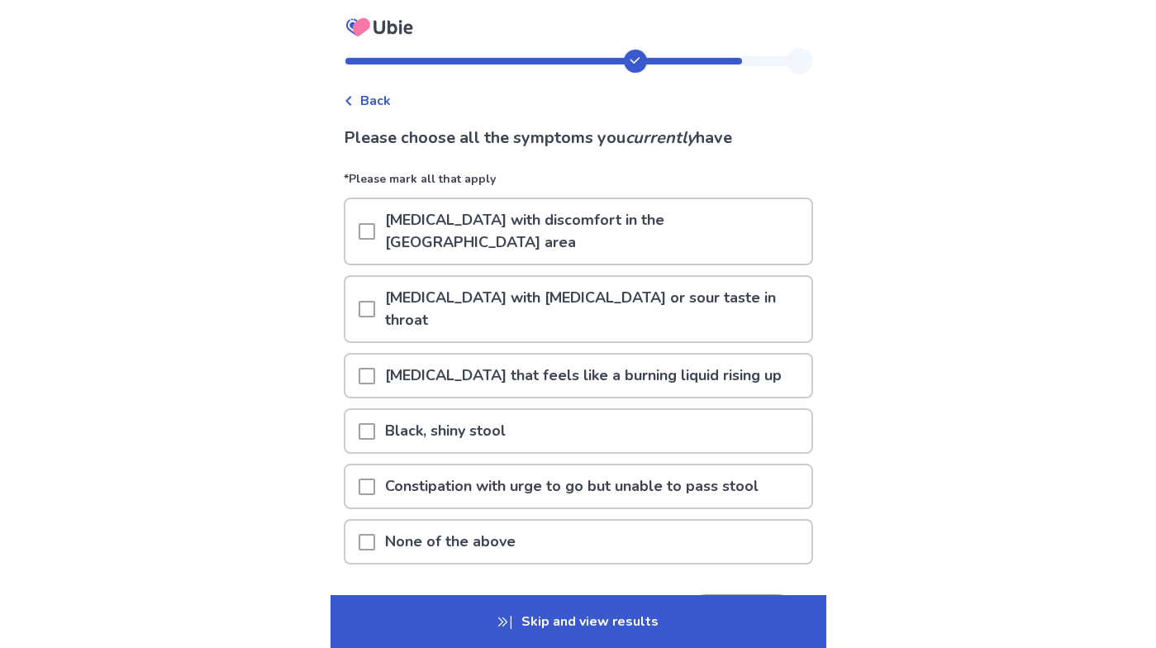
click at [564, 465] on p "Constipation with urge to go but unable to pass stool" at bounding box center [571, 486] width 393 height 42
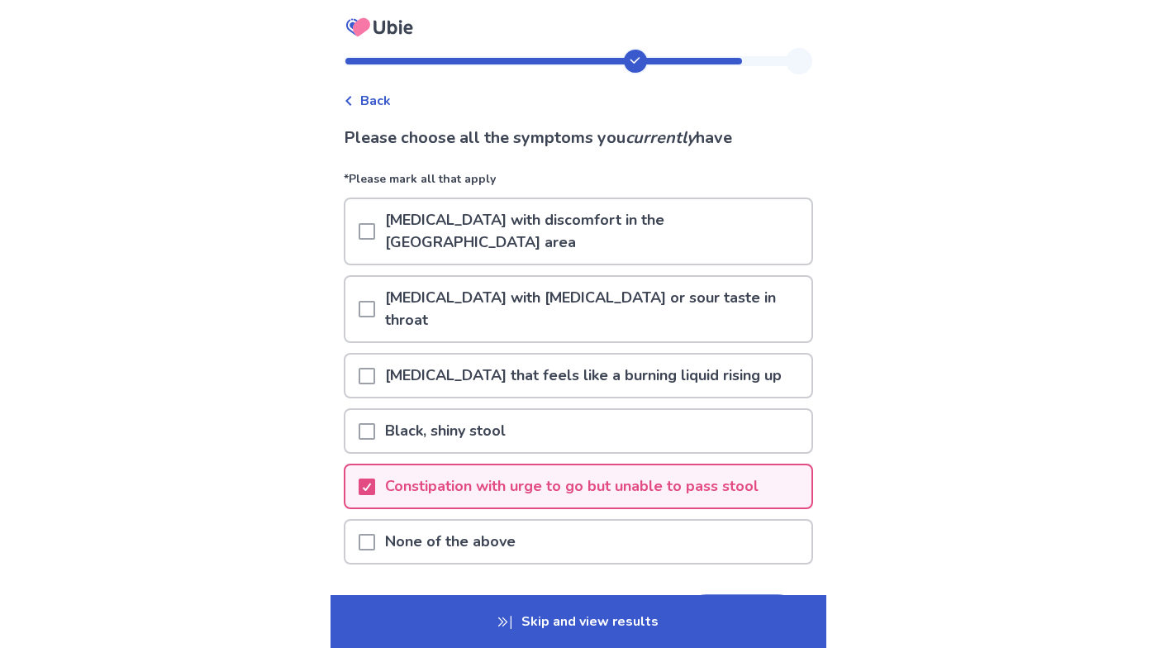
click at [708, 594] on button "Next" at bounding box center [742, 616] width 116 height 45
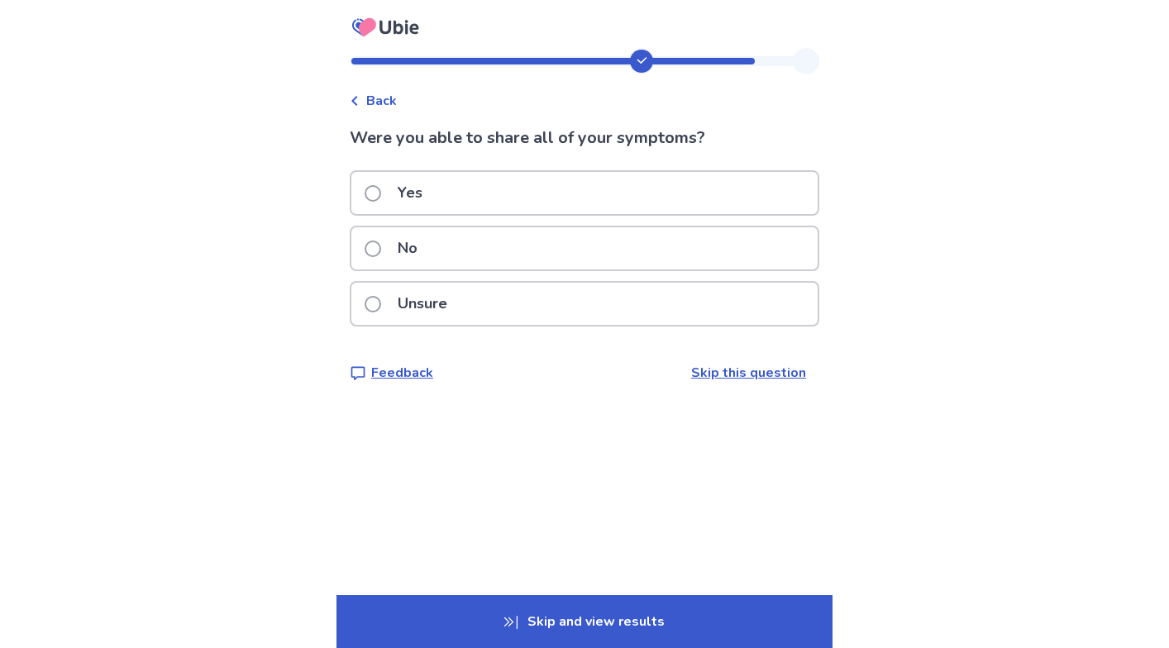
click at [694, 188] on div "Yes" at bounding box center [584, 193] width 466 height 42
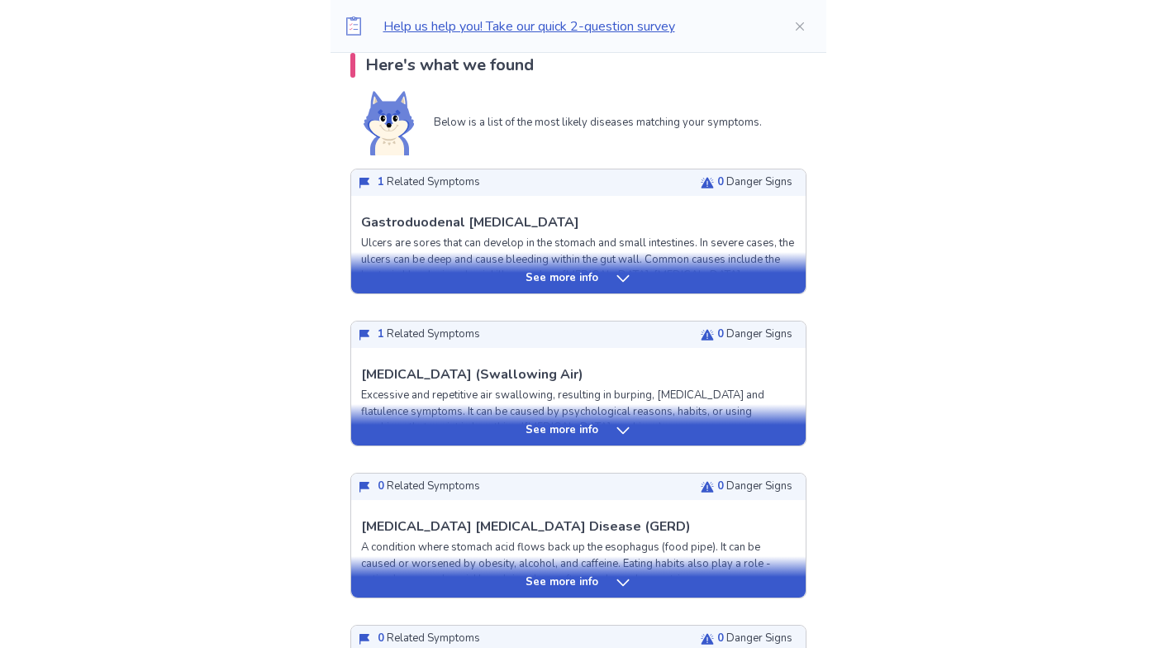
scroll to position [362, 0]
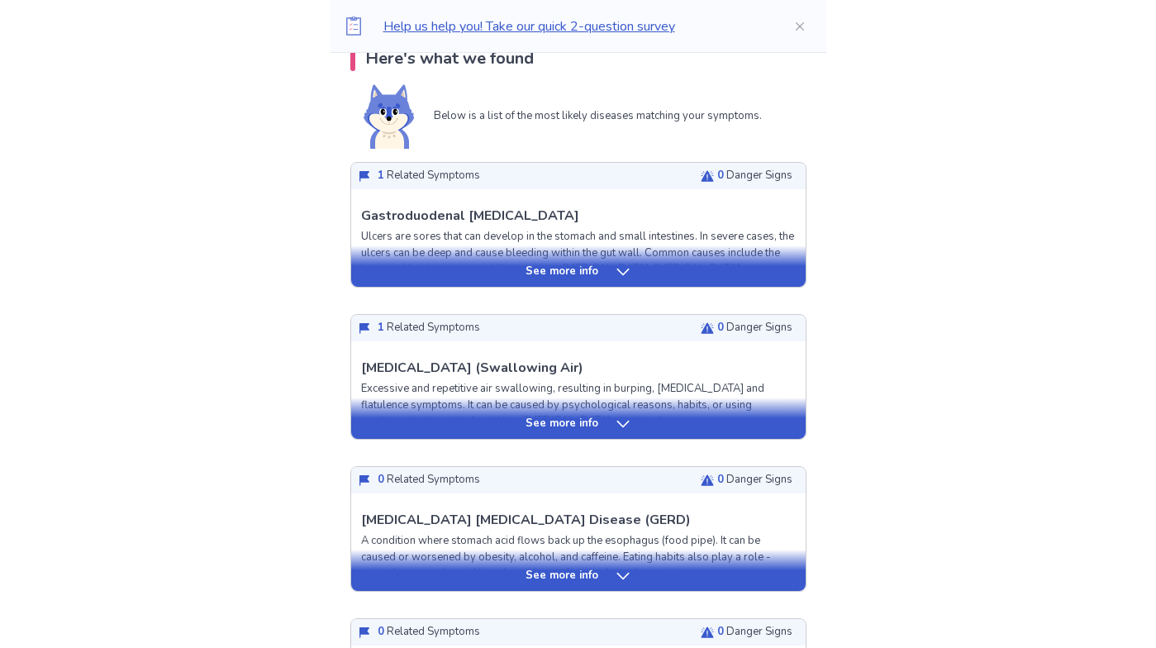
click at [626, 275] on icon at bounding box center [623, 272] width 17 height 17
